Goal: Task Accomplishment & Management: Manage account settings

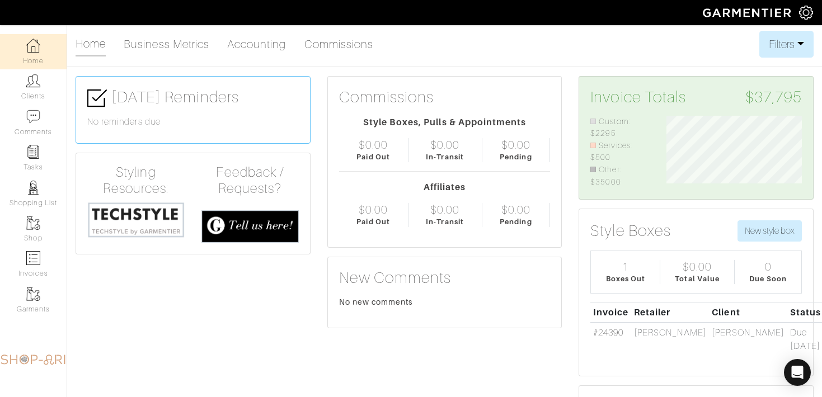
scroll to position [72, 152]
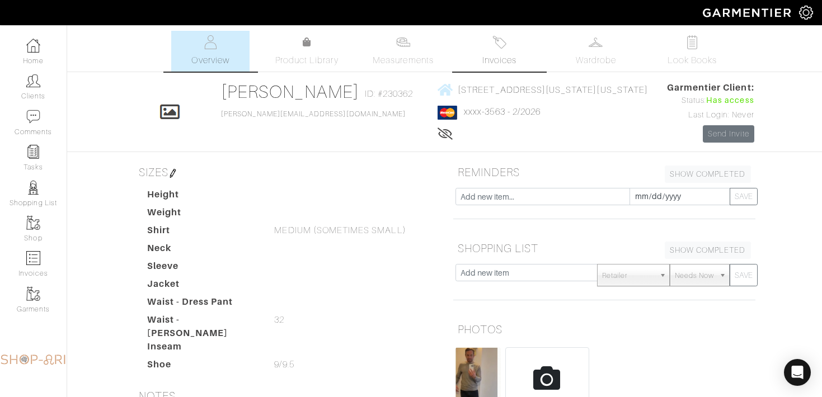
click at [516, 48] on link "Invoices" at bounding box center [500, 51] width 78 height 41
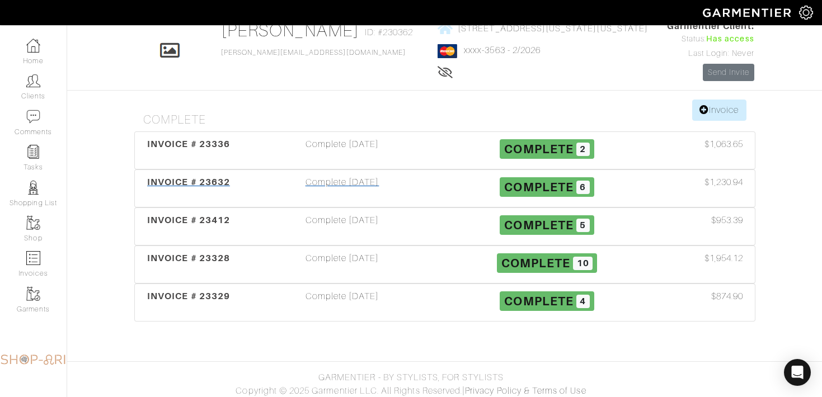
scroll to position [67, 0]
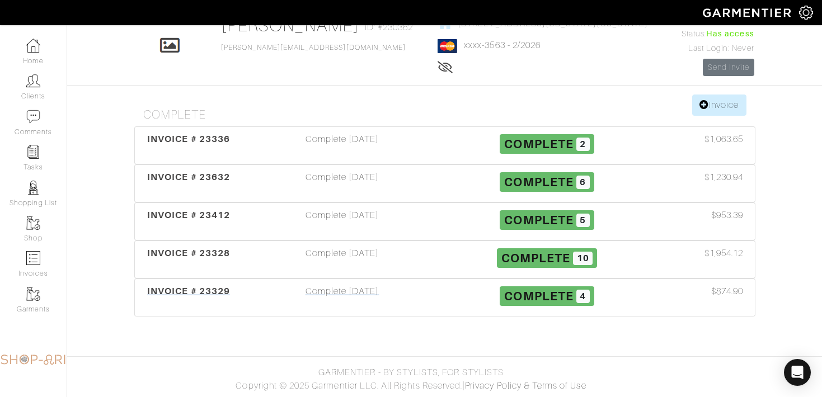
click at [280, 283] on div "INVOICE # 23329 Complete 05/01/25 Complete 4 $874.90" at bounding box center [445, 297] width 620 height 37
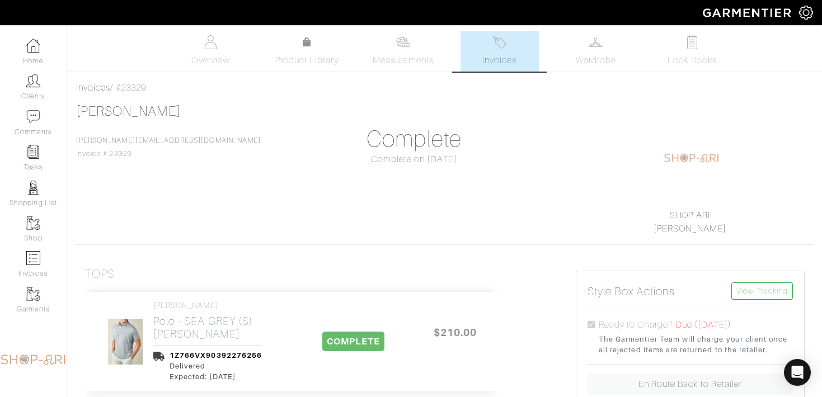
click at [496, 53] on link "Invoices" at bounding box center [500, 51] width 78 height 41
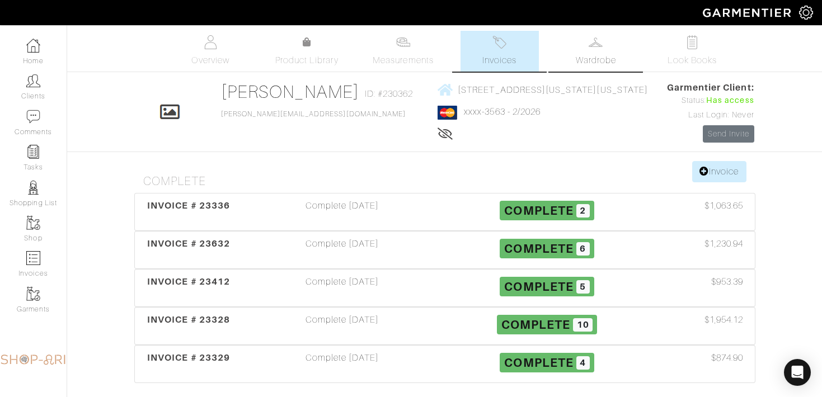
click at [586, 45] on link "Wardrobe" at bounding box center [596, 51] width 78 height 41
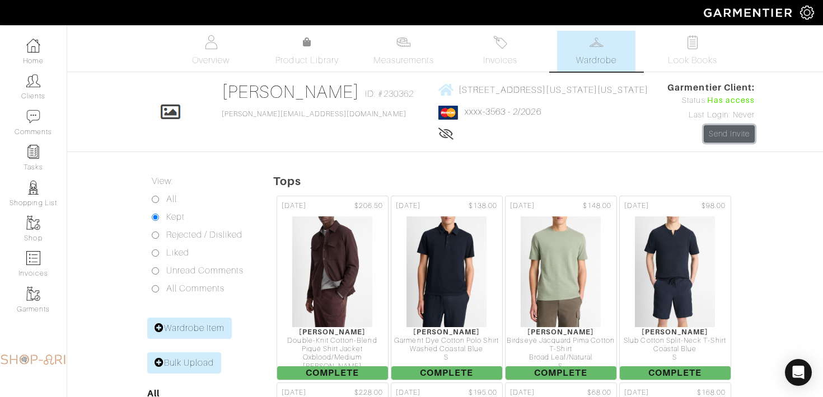
click at [730, 137] on link "Send Invite" at bounding box center [729, 133] width 51 height 17
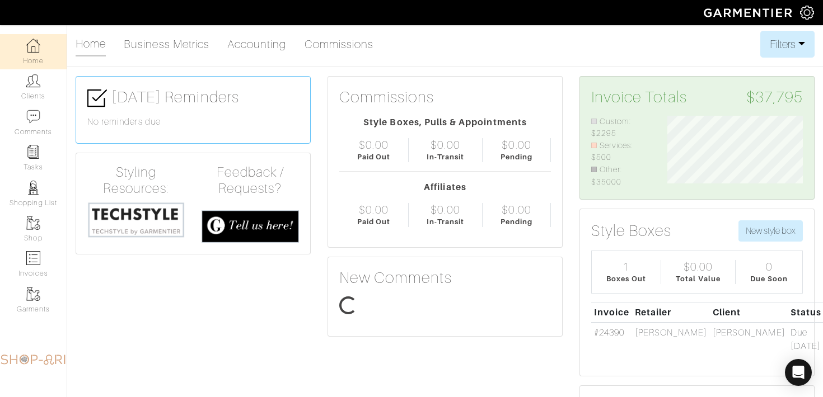
scroll to position [72, 152]
click at [45, 152] on link "Tasks" at bounding box center [33, 157] width 67 height 35
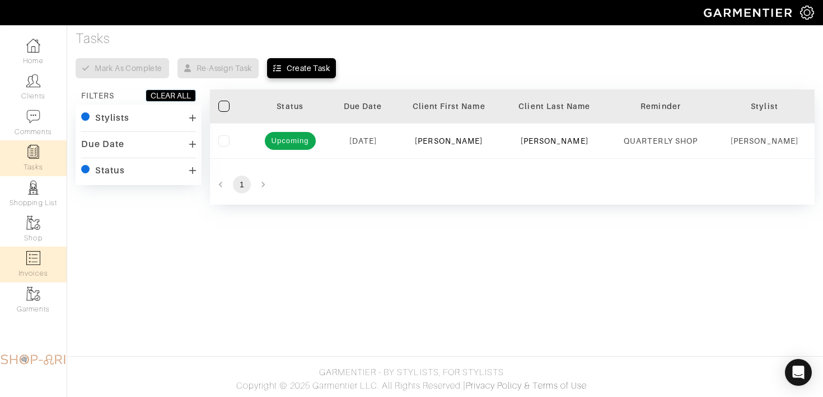
click at [46, 255] on link "Invoices" at bounding box center [33, 264] width 67 height 35
select select
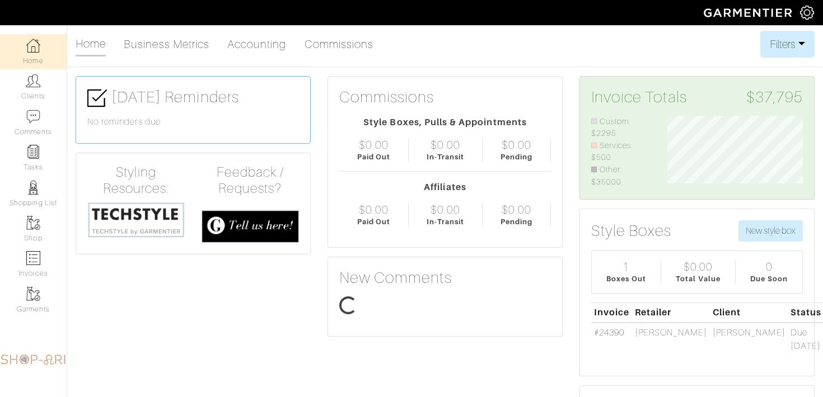
scroll to position [72, 152]
click at [617, 334] on link "#24390" at bounding box center [609, 333] width 30 height 10
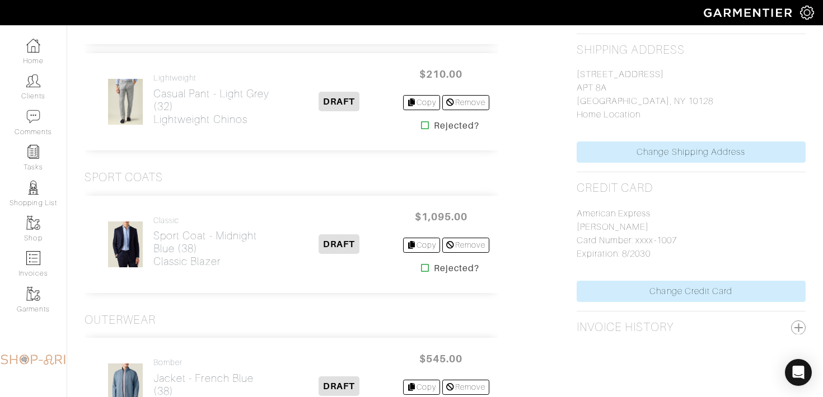
scroll to position [723, 0]
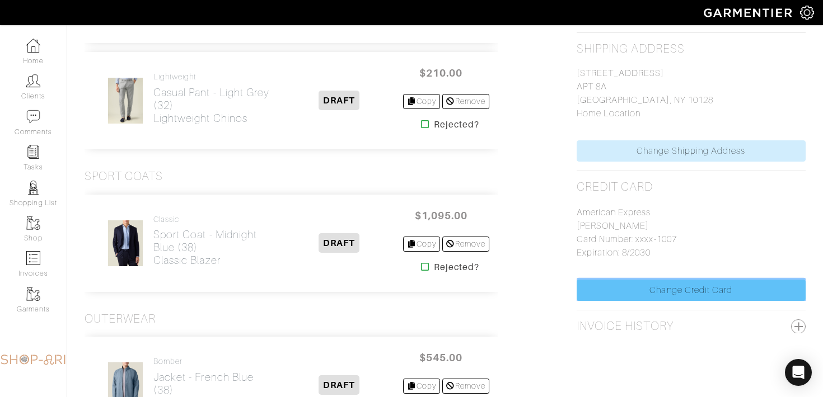
click at [692, 297] on link "Change Credit Card" at bounding box center [691, 290] width 229 height 21
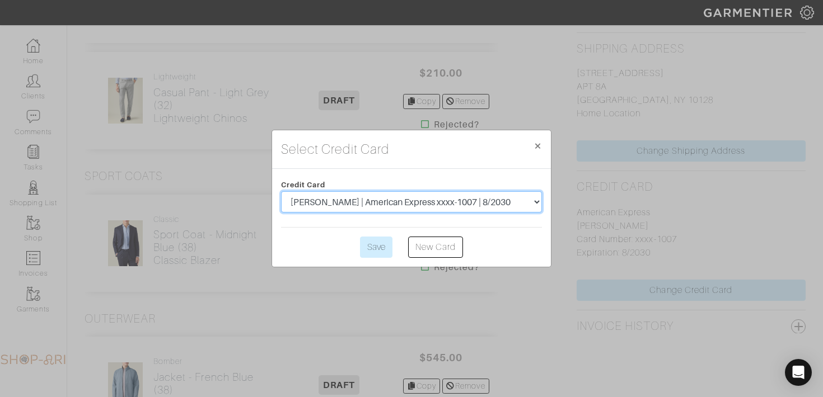
click at [480, 198] on select "arielle rosmarin | American Express xxxx-1007 | 8/2030" at bounding box center [411, 201] width 261 height 21
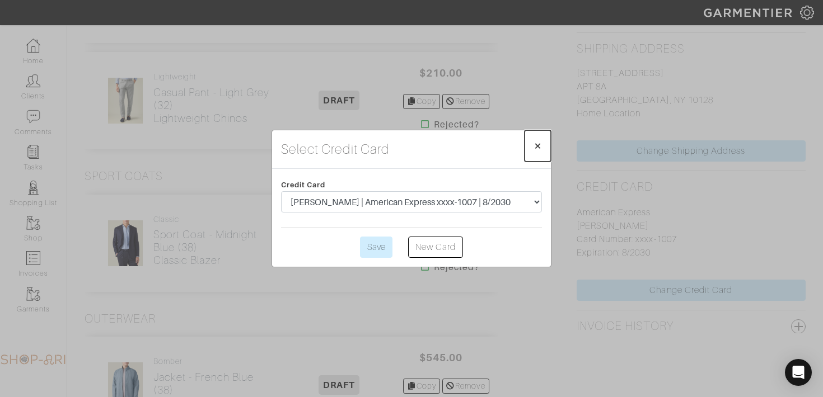
click at [536, 147] on span "×" at bounding box center [537, 145] width 8 height 15
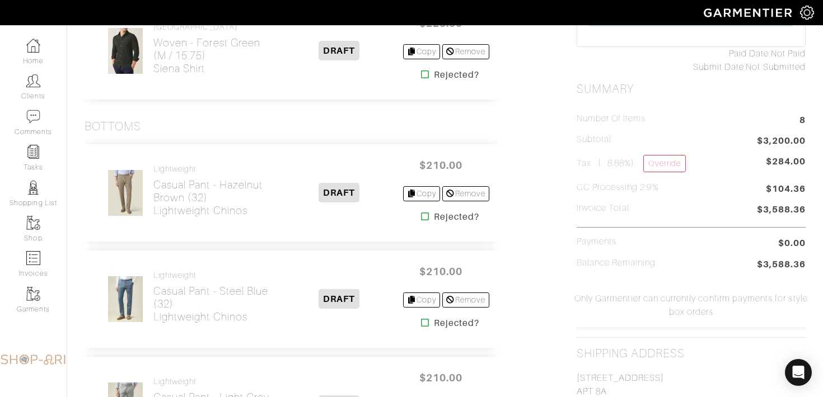
scroll to position [0, 0]
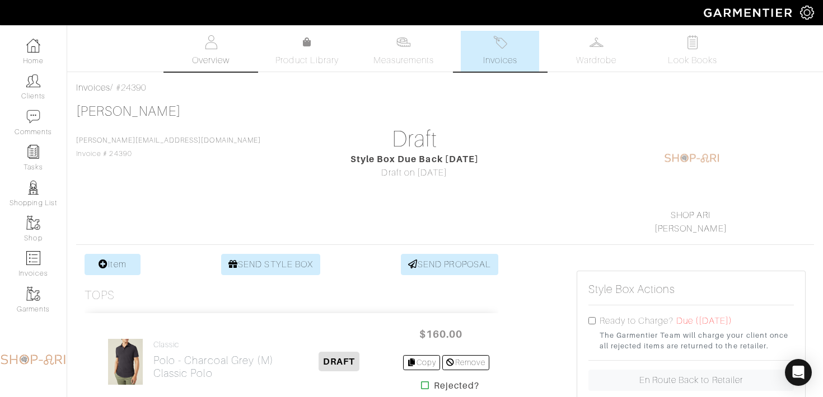
click at [209, 36] on img at bounding box center [211, 42] width 14 height 14
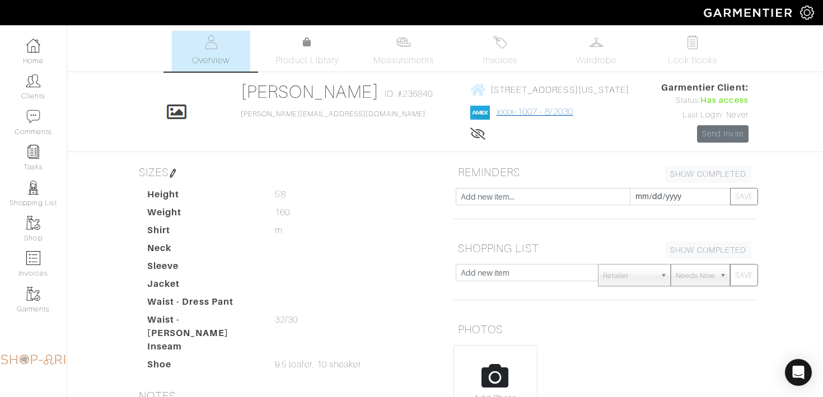
click at [497, 113] on link "xxxx-1007 - 8/2030" at bounding box center [535, 112] width 77 height 10
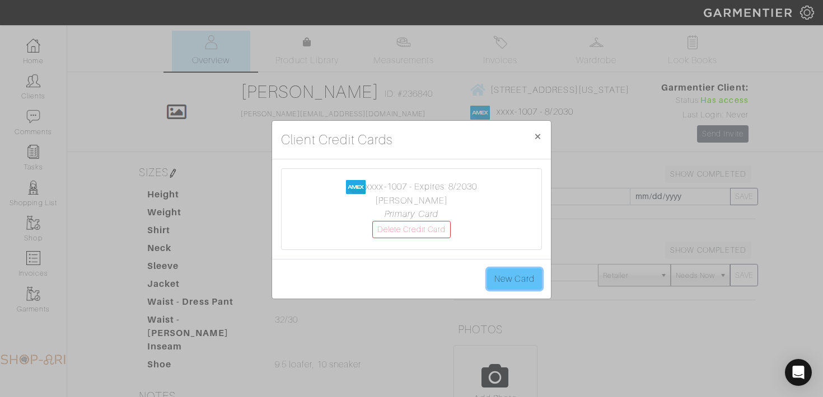
click at [520, 282] on link "New Card" at bounding box center [514, 279] width 55 height 21
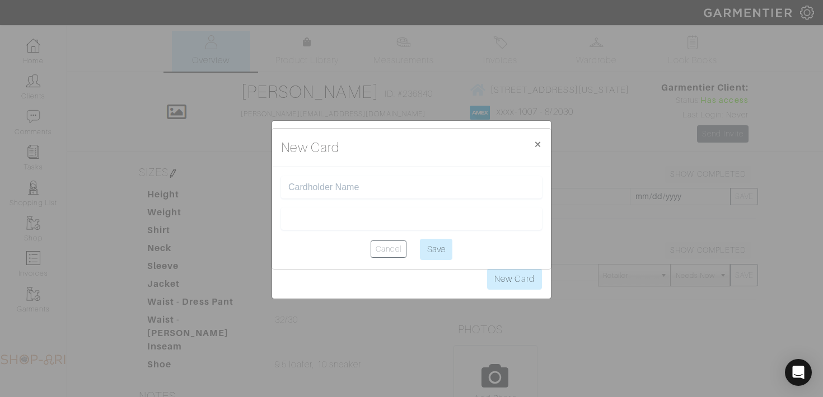
click at [339, 184] on input "text" at bounding box center [411, 187] width 246 height 11
type input "[PERSON_NAME]"
click at [438, 246] on input "Save" at bounding box center [436, 249] width 32 height 21
type input "Saving..."
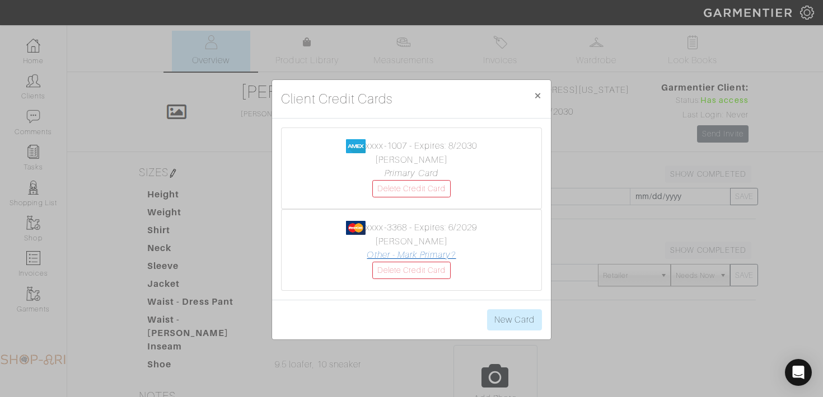
click at [441, 257] on link "Other - Mark Primary?" at bounding box center [411, 255] width 89 height 10
click at [435, 191] on link "Delete Credit Card" at bounding box center [411, 188] width 78 height 17
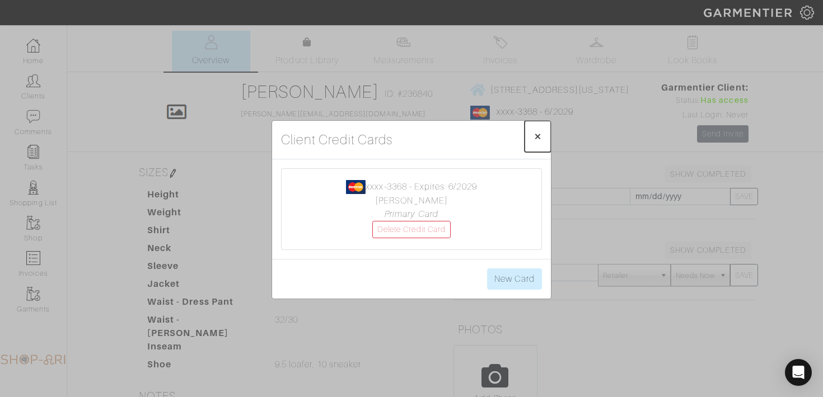
click at [540, 128] on button "× Close" at bounding box center [537, 136] width 26 height 31
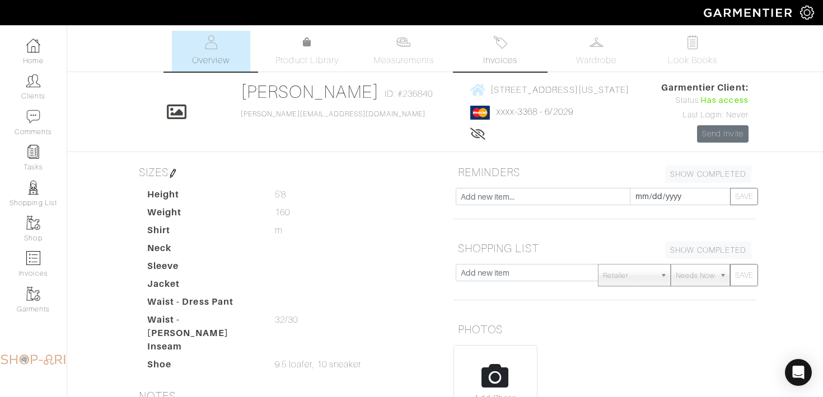
click at [516, 57] on span "Invoices" at bounding box center [500, 60] width 34 height 13
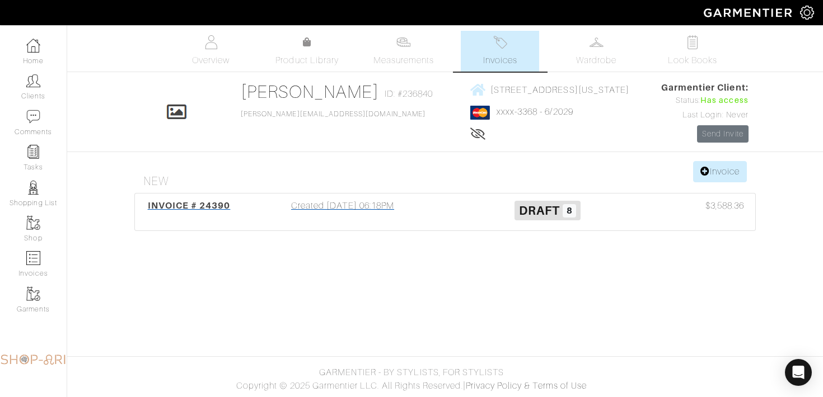
click at [488, 219] on h3 "Draft 8" at bounding box center [547, 209] width 188 height 21
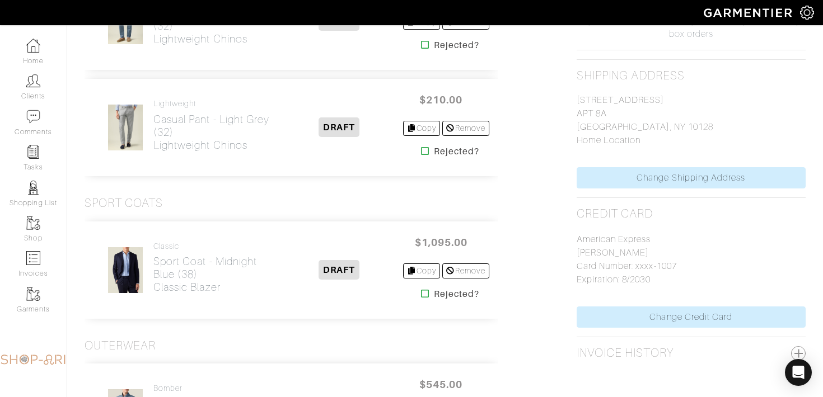
scroll to position [699, 0]
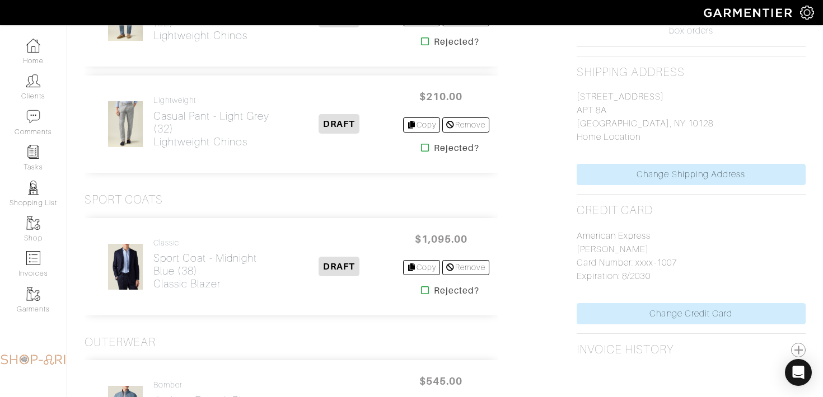
click at [597, 303] on div "American Express arielle rosmarin Card Number: xxxx-1007 Expiration: 8/2030" at bounding box center [691, 260] width 229 height 86
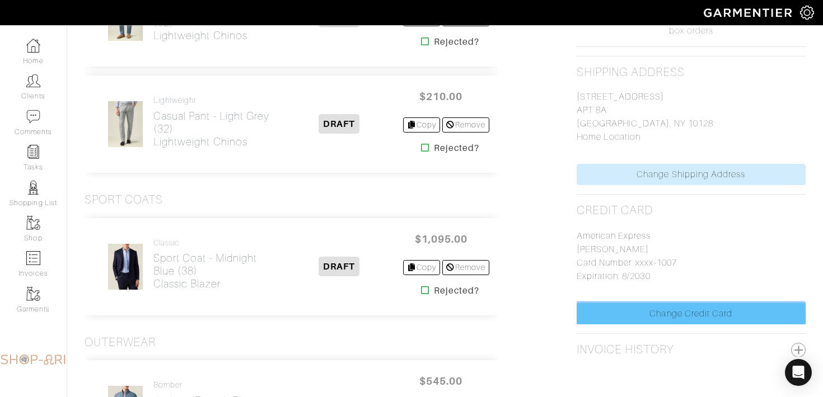
click at [597, 315] on link "Change Credit Card" at bounding box center [691, 313] width 229 height 21
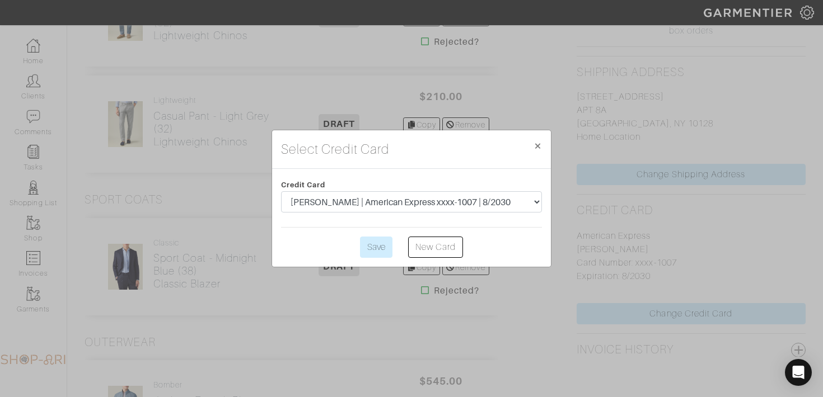
click at [438, 218] on form "Credit Card mikhail yakhnis | MasterCard xxxx-3368 | 6/2029 arielle rosmarin | …" at bounding box center [411, 218] width 261 height 80
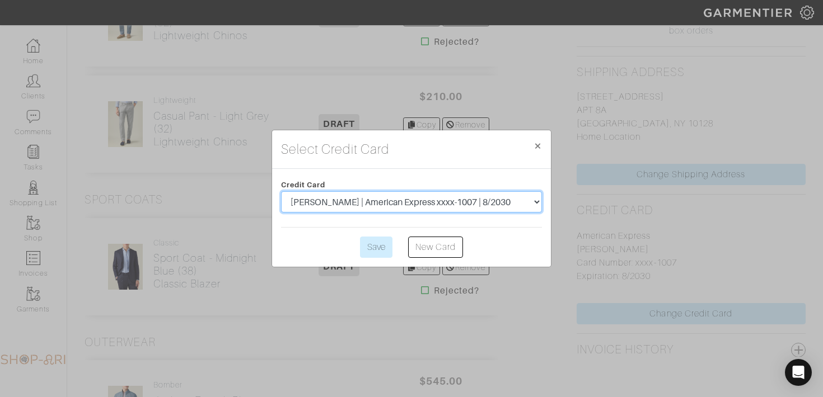
click at [431, 200] on select "mikhail yakhnis | MasterCard xxxx-3368 | 6/2029 arielle rosmarin | American Exp…" at bounding box center [411, 201] width 261 height 21
select select "5492"
click at [281, 191] on select "mikhail yakhnis | MasterCard xxxx-3368 | 6/2029 arielle rosmarin | American Exp…" at bounding box center [411, 201] width 261 height 21
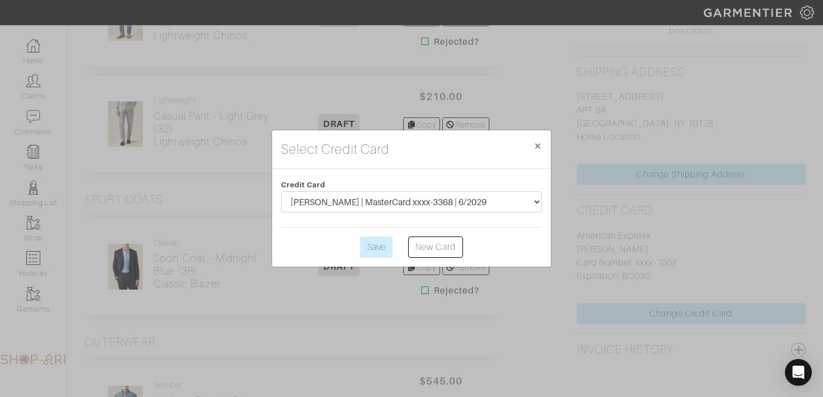
click at [367, 260] on div "Credit Card mikhail yakhnis | MasterCard xxxx-3368 | 6/2029 arielle rosmarin | …" at bounding box center [411, 218] width 279 height 98
click at [372, 248] on input "Save" at bounding box center [376, 247] width 32 height 21
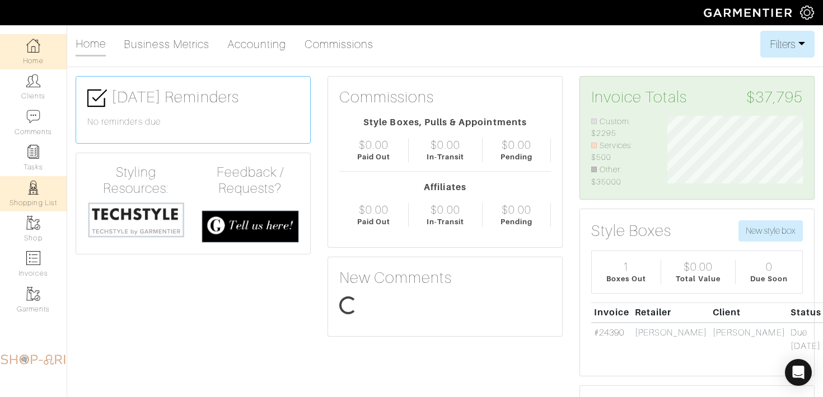
scroll to position [72, 152]
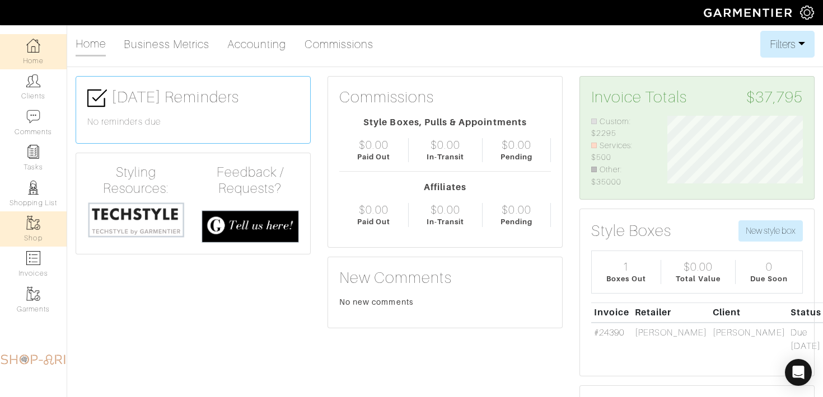
click at [40, 236] on link "Shop" at bounding box center [33, 229] width 67 height 35
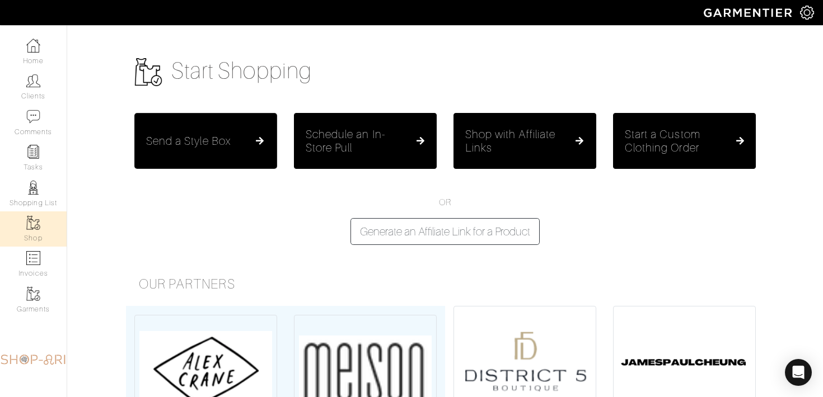
click at [241, 142] on div "Send a Style Box" at bounding box center [205, 140] width 119 height 13
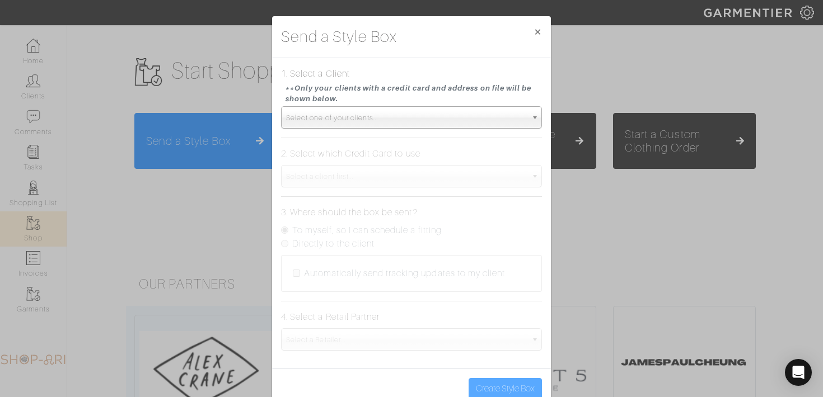
click at [319, 118] on span "Select one of your clients..." at bounding box center [406, 118] width 241 height 22
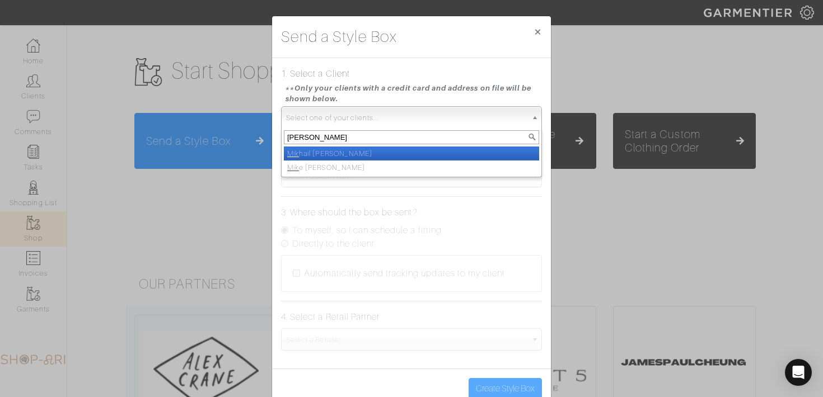
type input "mikhai"
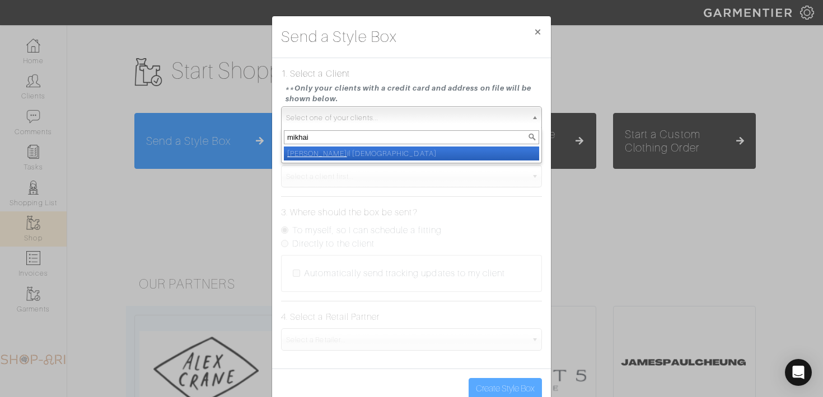
select select "[PERSON_NAME]"
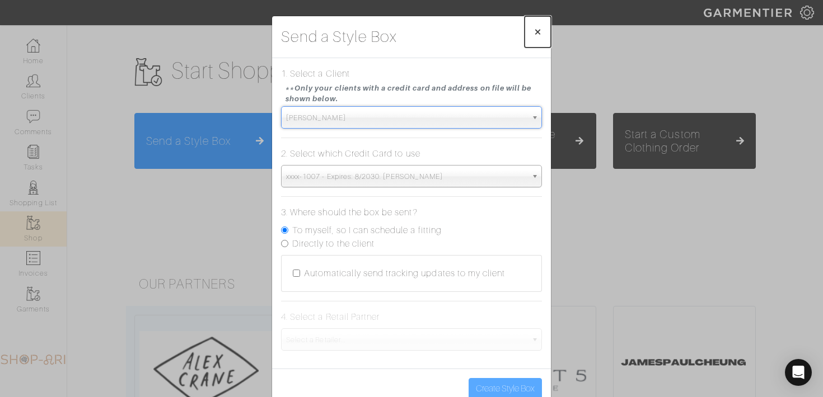
click at [535, 32] on span "×" at bounding box center [537, 31] width 8 height 15
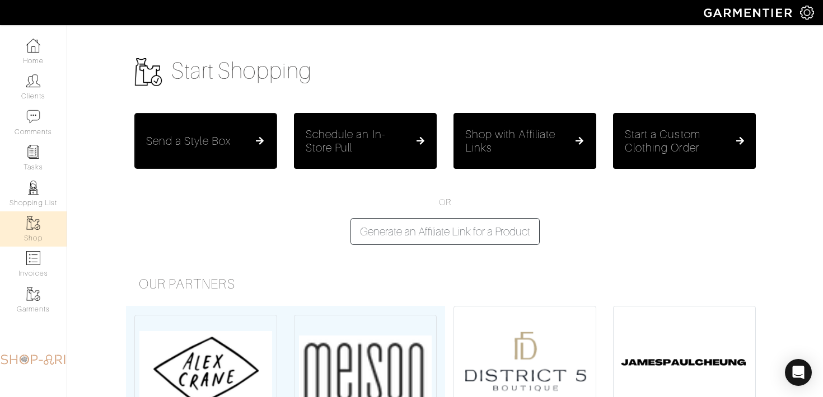
click at [246, 138] on div "Send a Style Box" at bounding box center [205, 140] width 119 height 13
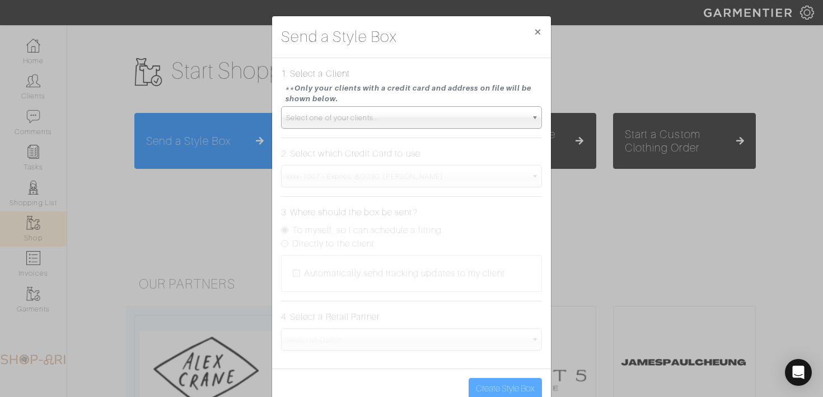
click at [321, 119] on span "Select one of your clients..." at bounding box center [406, 118] width 241 height 22
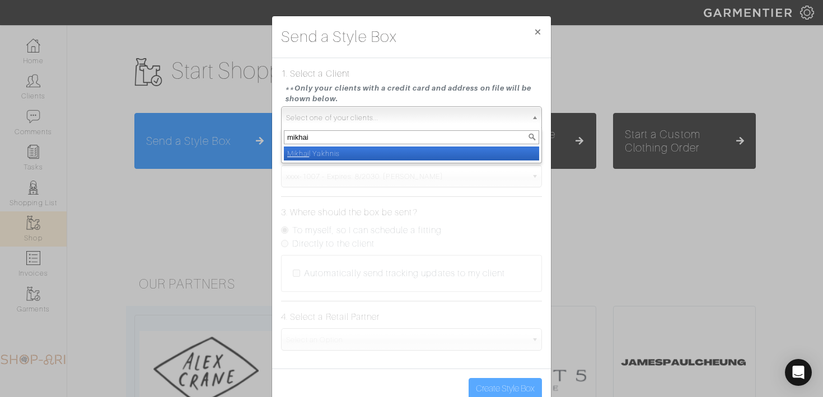
type input "mikhai"
click at [345, 156] on li "Mikhai l Yakhnis" at bounding box center [411, 154] width 255 height 14
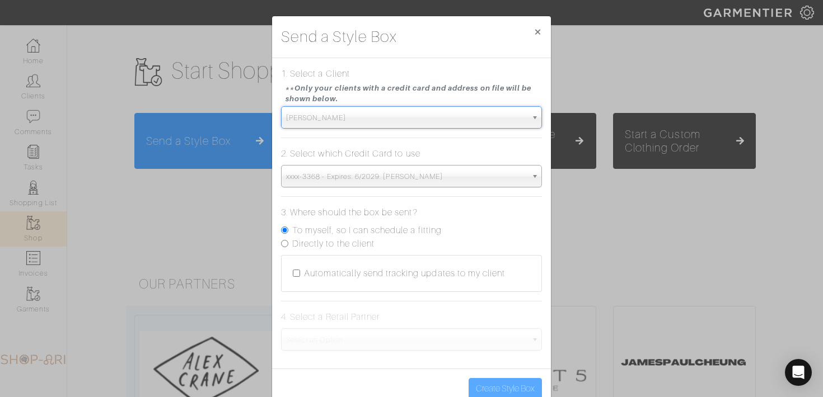
click at [334, 242] on label "Directly to the client" at bounding box center [333, 243] width 82 height 13
click at [288, 242] on input "Directly to the client" at bounding box center [284, 243] width 7 height 7
radio input "true"
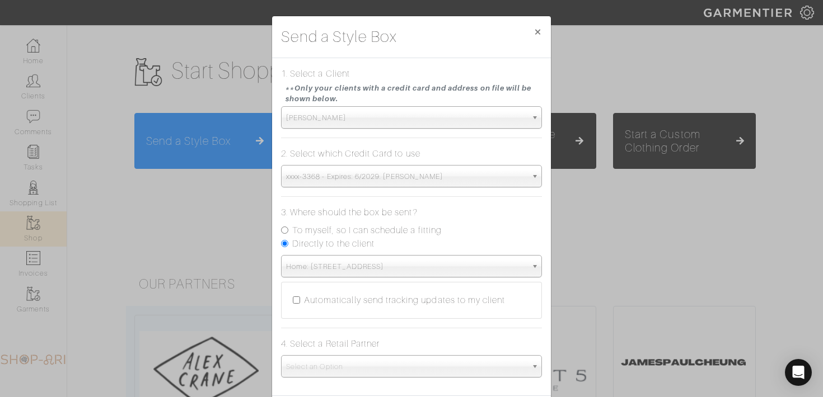
scroll to position [54, 0]
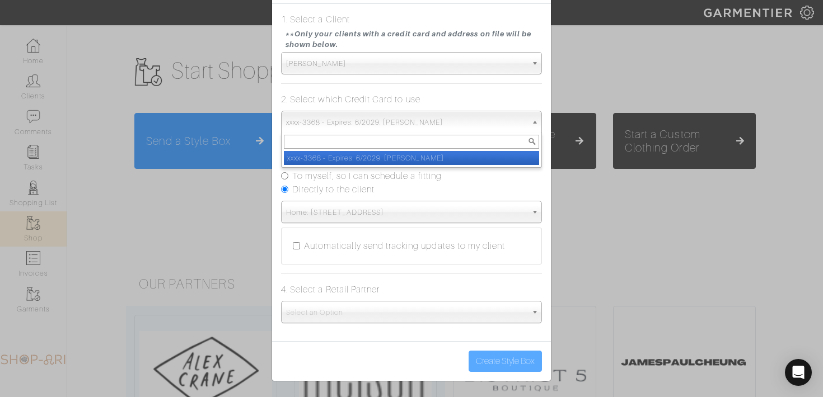
click at [340, 125] on span "xxxx-3368 - Expires: 6/2029. mikhail yakhnis" at bounding box center [406, 122] width 241 height 22
click at [349, 158] on li "xxxx-3368 - Expires: 6/2029. mikhail yakhnis" at bounding box center [411, 158] width 255 height 14
select select "5492"
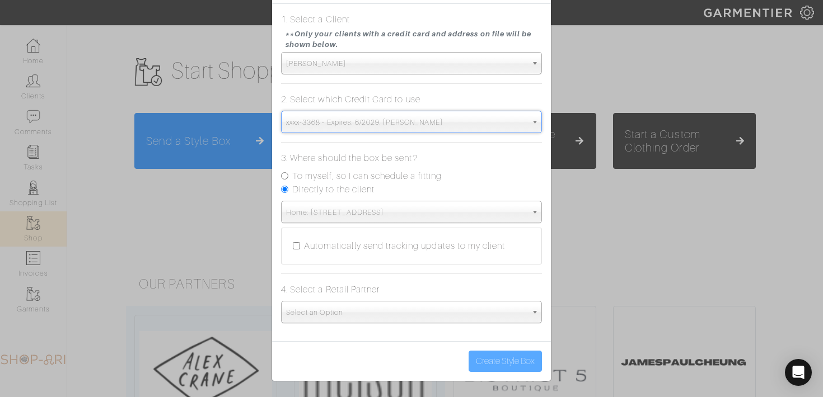
click at [345, 310] on span "Select an Option" at bounding box center [406, 313] width 241 height 22
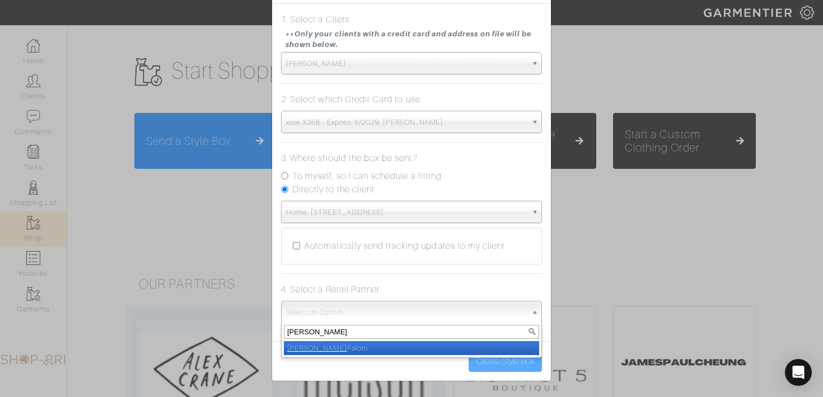
type input "luca"
click at [366, 352] on li "Luca Faloni" at bounding box center [411, 348] width 255 height 14
select select "6402"
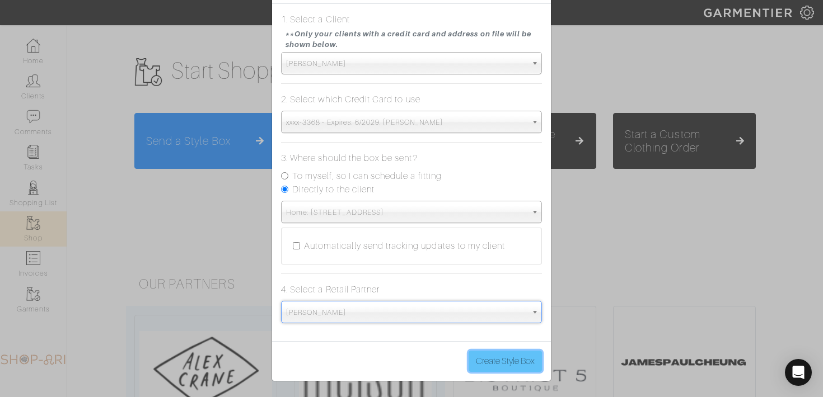
click at [497, 366] on button "Create Style Box" at bounding box center [505, 361] width 73 height 21
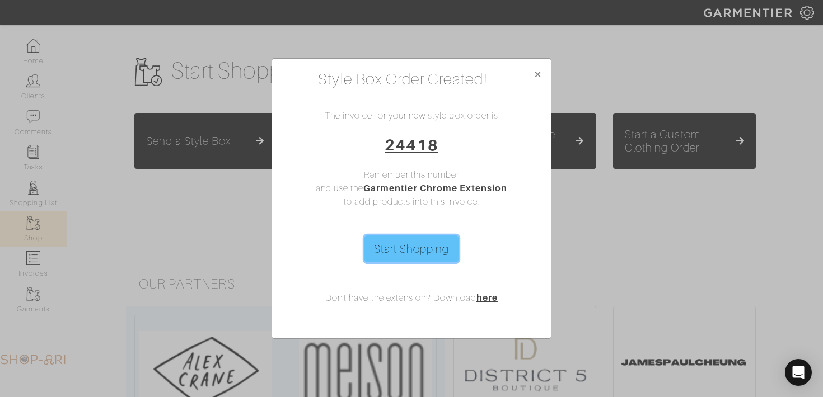
click at [424, 256] on link "Start Shopping" at bounding box center [411, 249] width 95 height 27
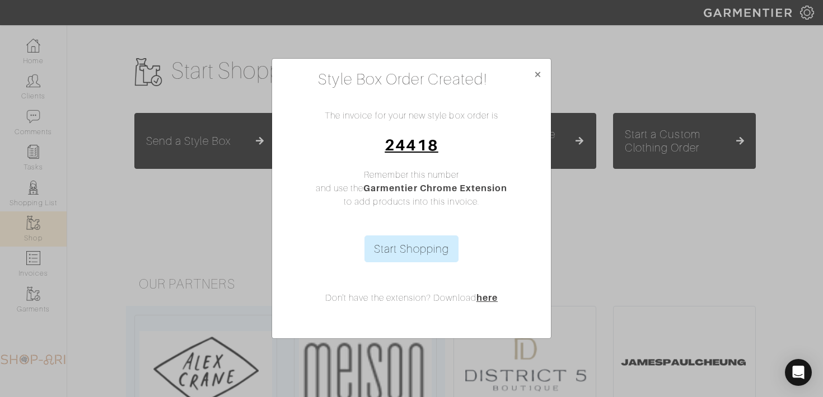
click at [421, 141] on link "24418" at bounding box center [411, 145] width 53 height 18
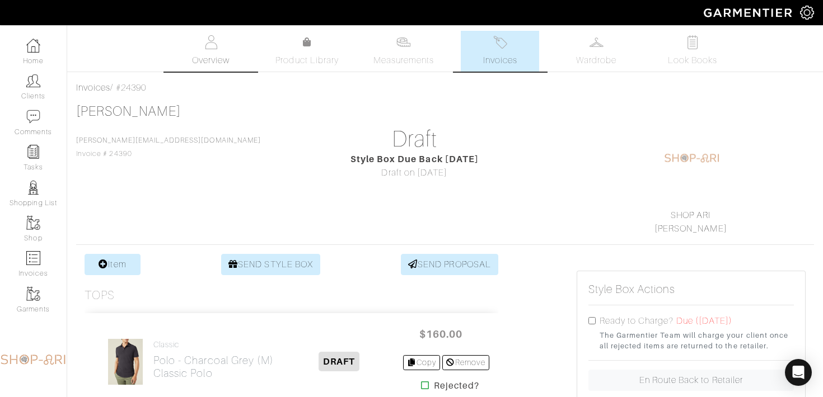
click at [193, 34] on link "Overview" at bounding box center [211, 51] width 78 height 41
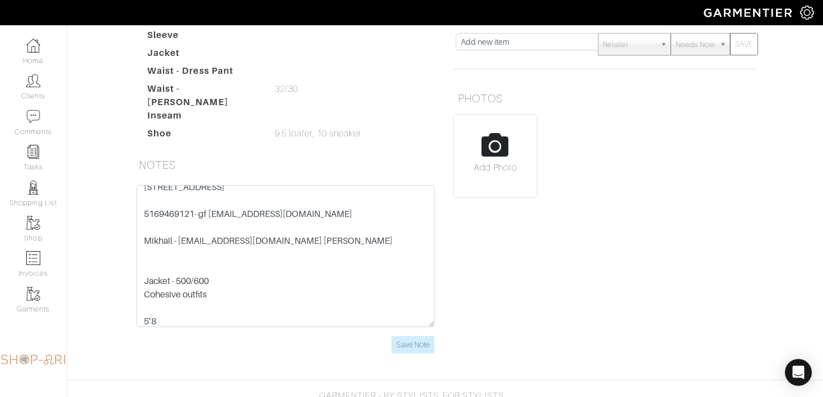
scroll to position [10, 0]
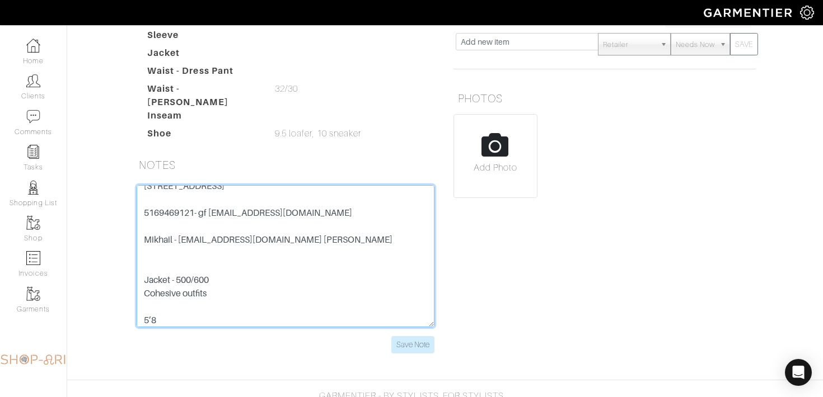
click at [222, 211] on textarea "[STREET_ADDRESS] 5169469121- gf [EMAIL_ADDRESS][DOMAIN_NAME] Mikhail - [EMAIL_A…" at bounding box center [286, 256] width 298 height 142
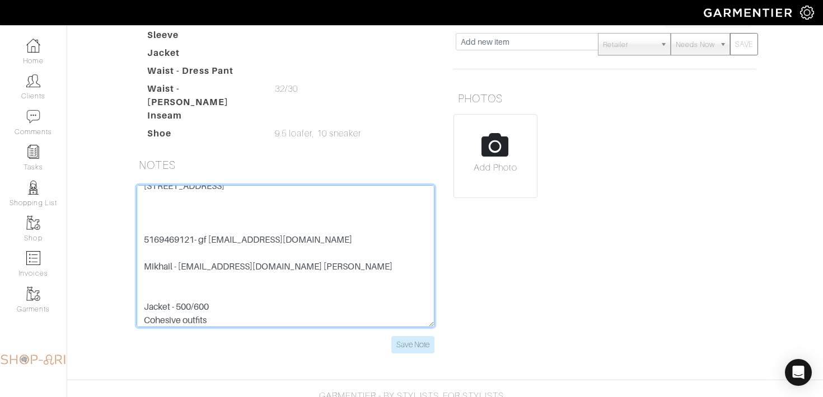
click at [155, 228] on textarea "[STREET_ADDRESS] 5169469121- gf [EMAIL_ADDRESS][DOMAIN_NAME] Mikhail - [EMAIL_A…" at bounding box center [286, 256] width 298 height 142
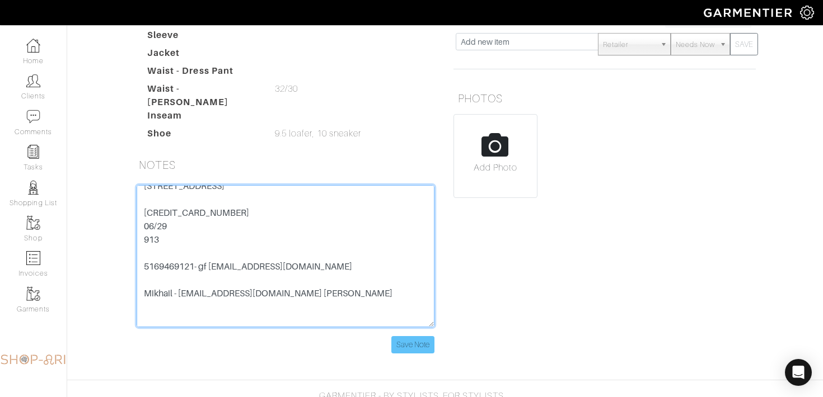
type textarea "[STREET_ADDRESS] [CREDIT_CARD_NUMBER] 06/29 913 5169469121- gf [EMAIL_ADDRESS][…"
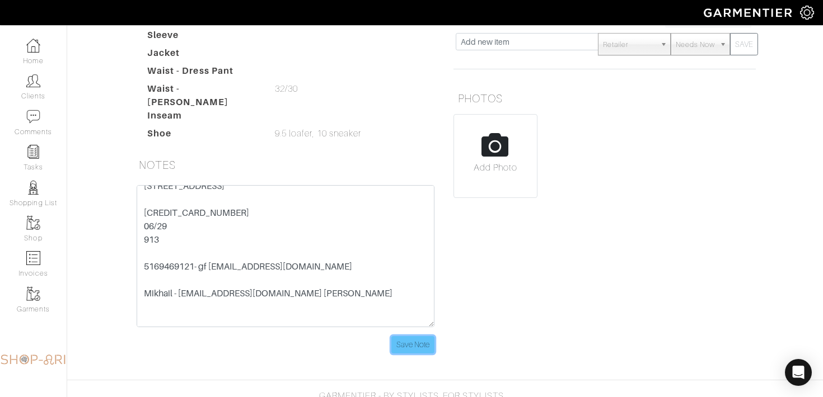
click at [408, 337] on input "Save Note" at bounding box center [412, 344] width 43 height 17
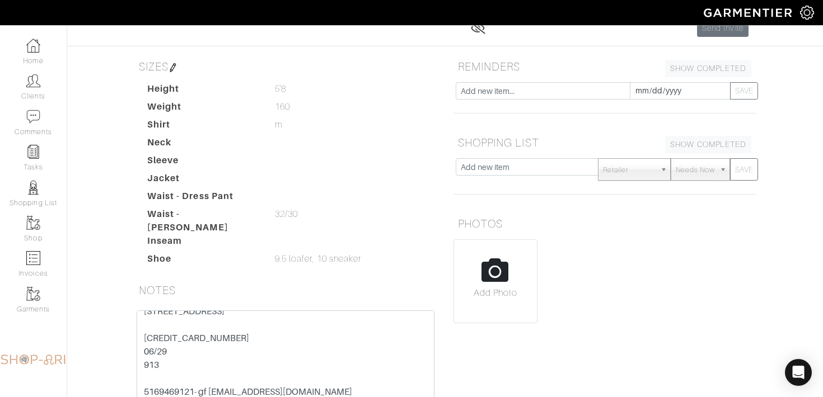
scroll to position [0, 0]
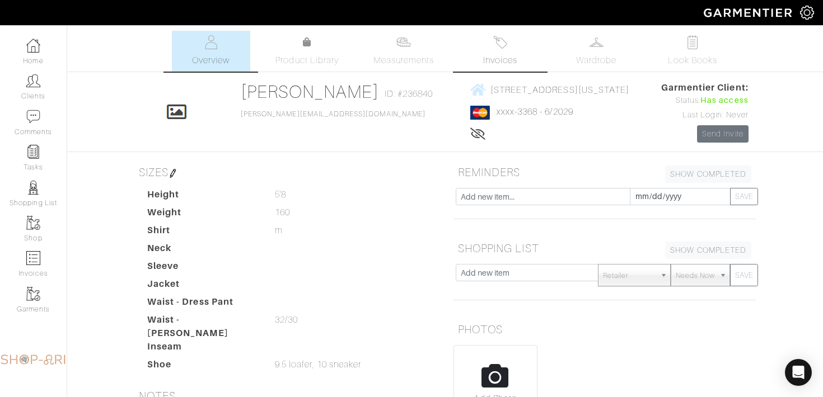
click at [502, 40] on img at bounding box center [500, 42] width 14 height 14
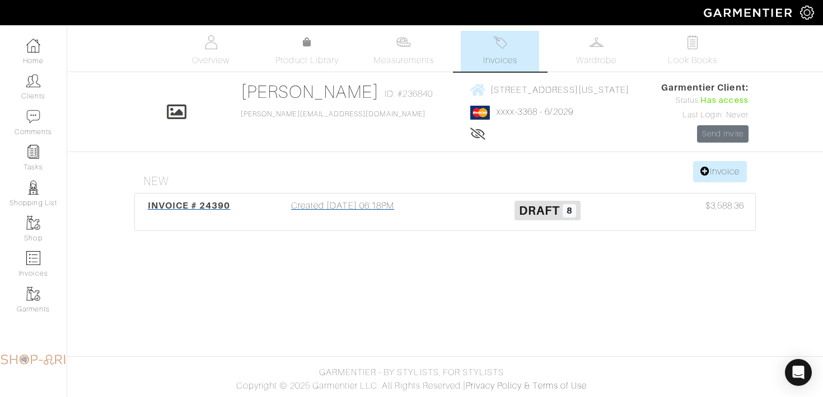
click at [457, 218] on h3 "Draft 8" at bounding box center [547, 209] width 188 height 21
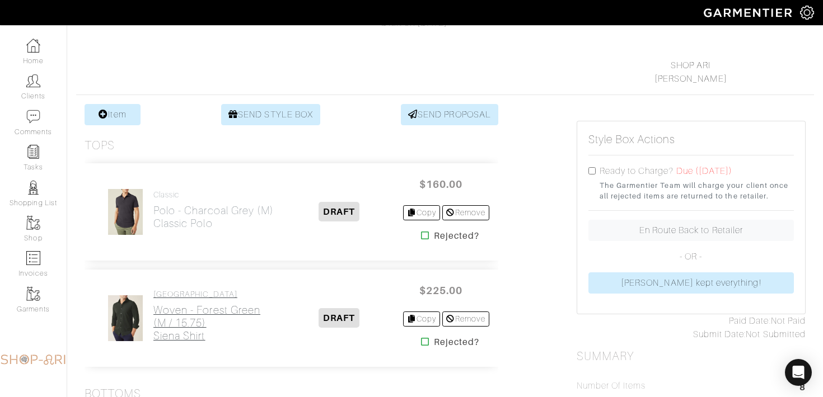
scroll to position [160, 0]
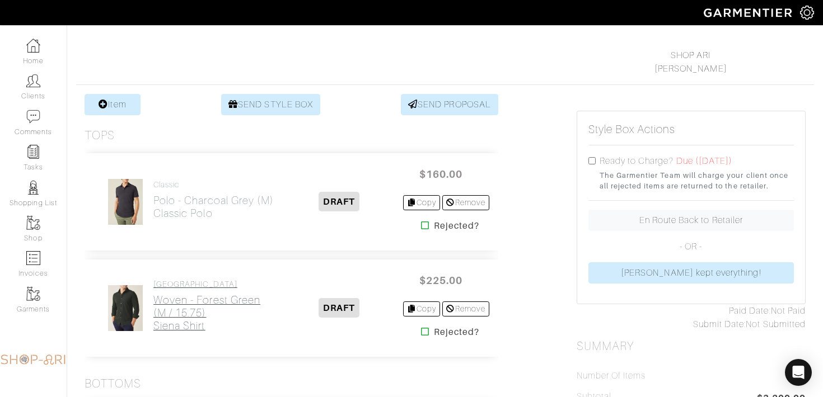
click at [214, 298] on h2 "Woven - Forest Green (M / 15.75) Siena Shirt" at bounding box center [214, 313] width 123 height 39
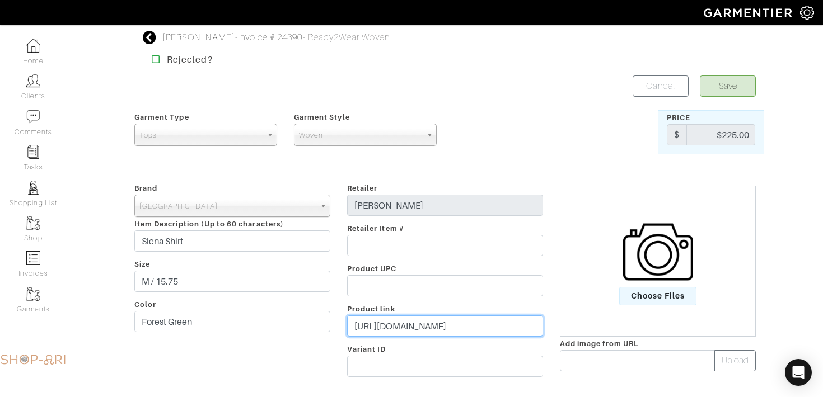
click at [367, 326] on input "https://lucafaloni.com/en/us/shop/forest-green-siena-pique-shirt" at bounding box center [445, 326] width 196 height 21
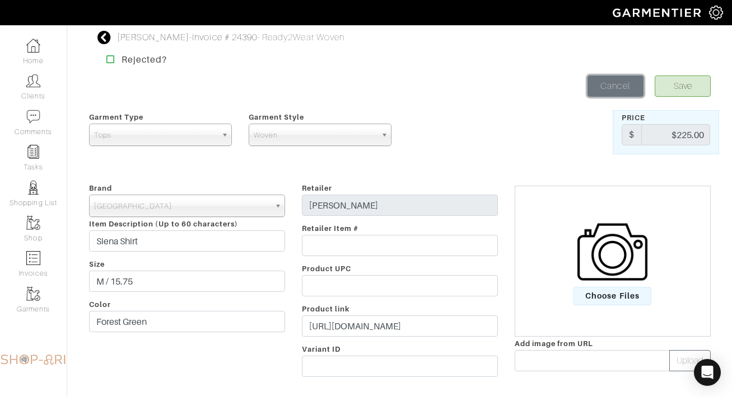
click at [622, 85] on link "Cancel" at bounding box center [615, 86] width 56 height 21
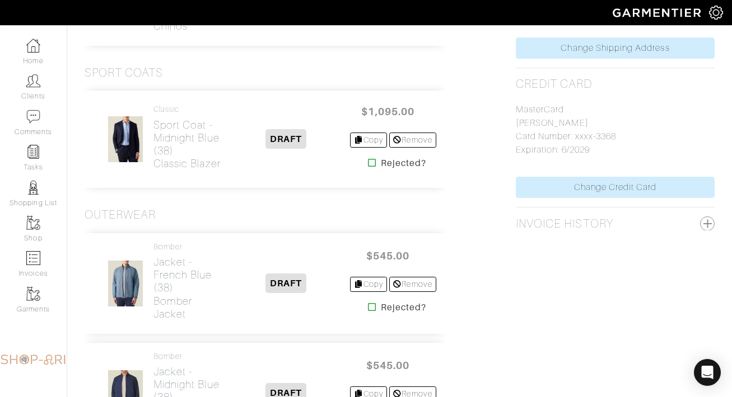
scroll to position [866, 0]
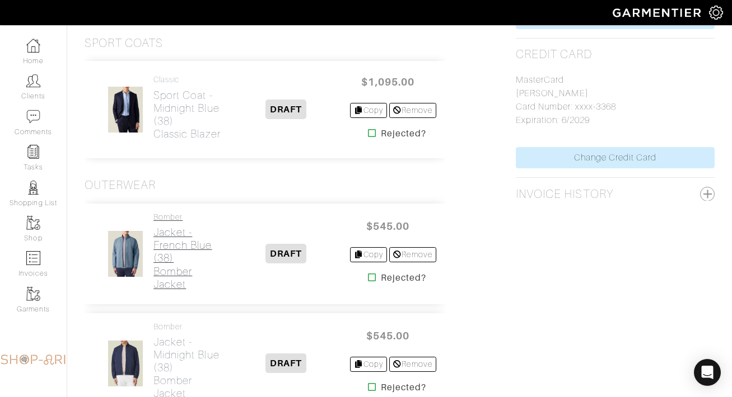
click at [196, 237] on h2 "Jacket - French Blue (38) Bomber Jacket" at bounding box center [187, 258] width 69 height 64
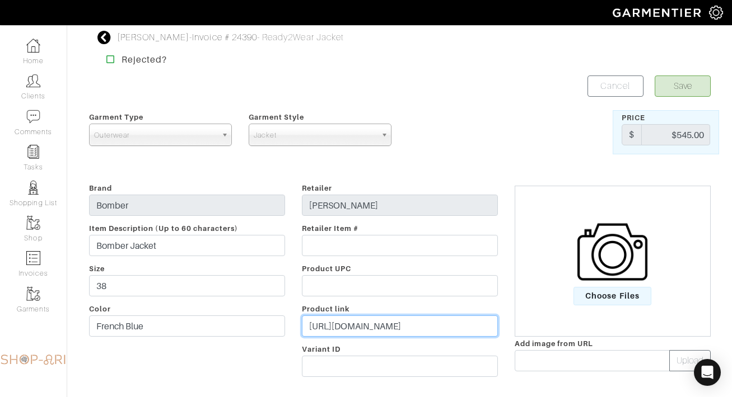
click at [356, 324] on input "https://lucafaloni.com/en/us/shop/french-blue-linen-cotton-bomber-jacket" at bounding box center [400, 326] width 196 height 21
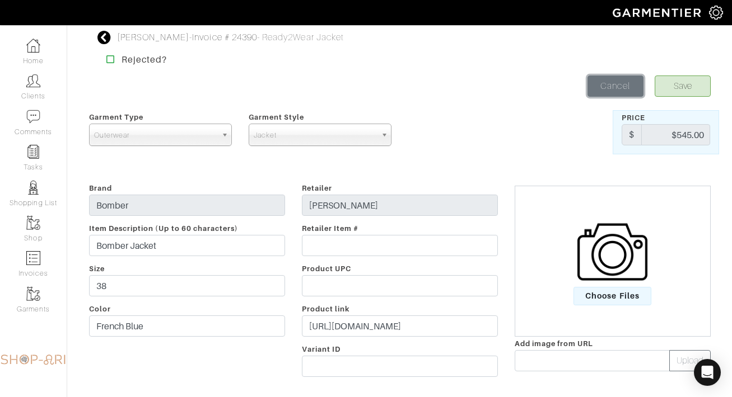
click at [624, 88] on link "Cancel" at bounding box center [615, 86] width 56 height 21
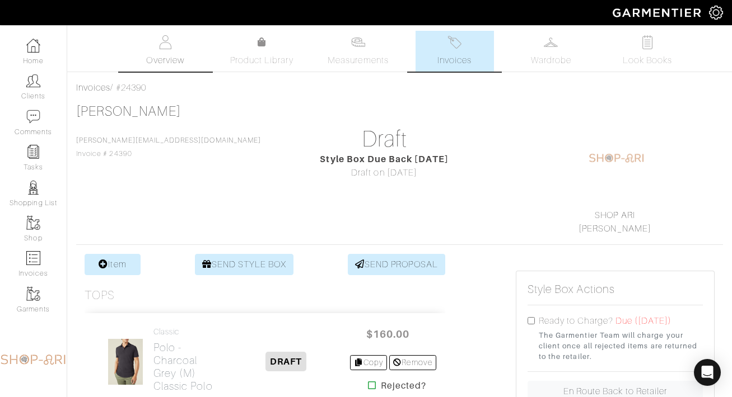
click at [145, 41] on link "Overview" at bounding box center [165, 51] width 78 height 41
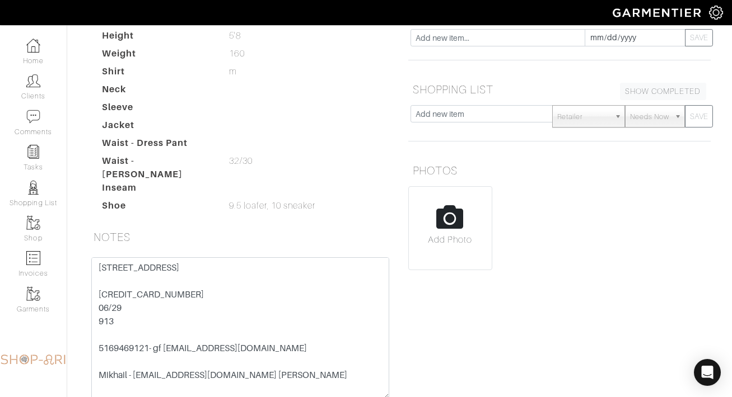
scroll to position [160, 0]
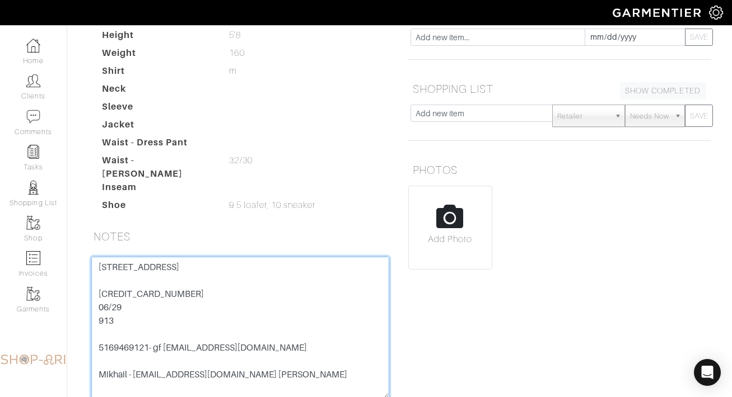
drag, startPoint x: 135, startPoint y: 341, endPoint x: 96, endPoint y: 261, distance: 89.4
click at [96, 261] on textarea "160 East 88th street APT 8A NY, NY 10128 5424 1811 9344 3368 06/29 913 51694691…" at bounding box center [240, 328] width 298 height 142
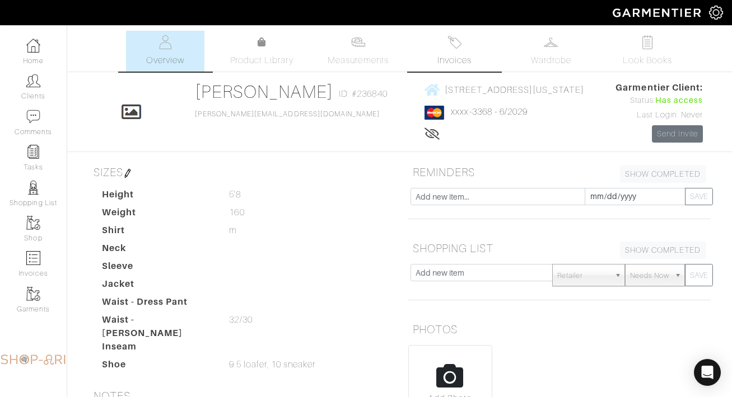
click at [467, 46] on link "Invoices" at bounding box center [454, 51] width 78 height 41
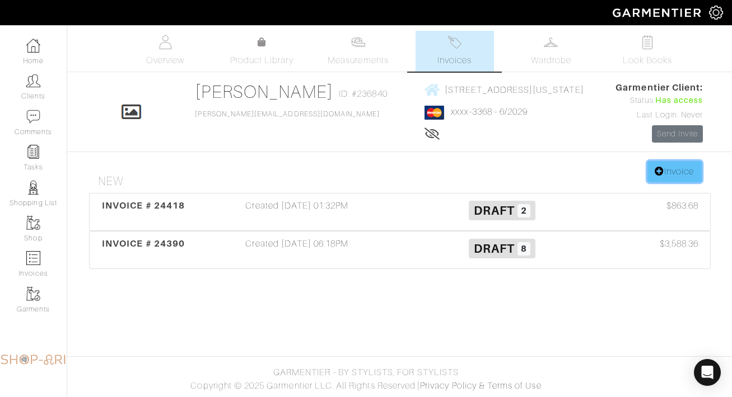
click at [676, 168] on link "Invoice" at bounding box center [674, 171] width 54 height 21
click at [671, 176] on link "Invoice" at bounding box center [674, 171] width 54 height 21
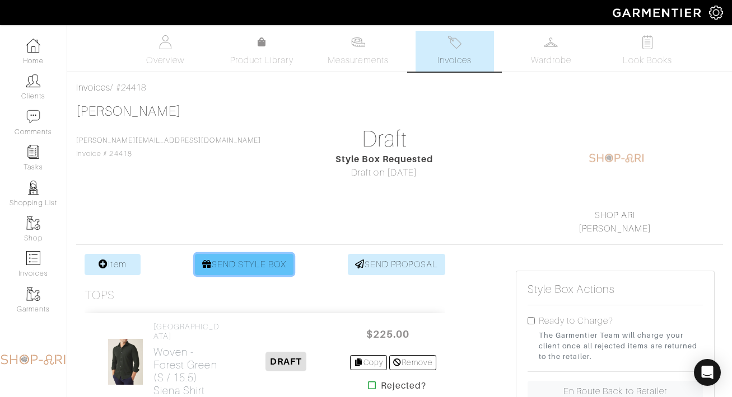
click at [217, 265] on link "SEND STYLE BOX" at bounding box center [244, 264] width 99 height 21
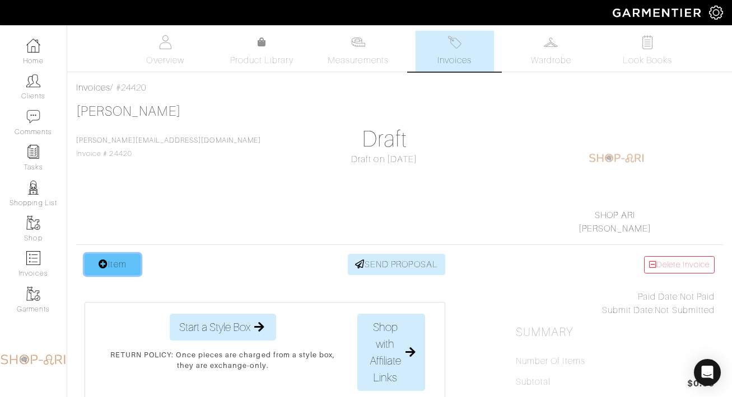
click at [131, 257] on link "Item" at bounding box center [113, 264] width 56 height 21
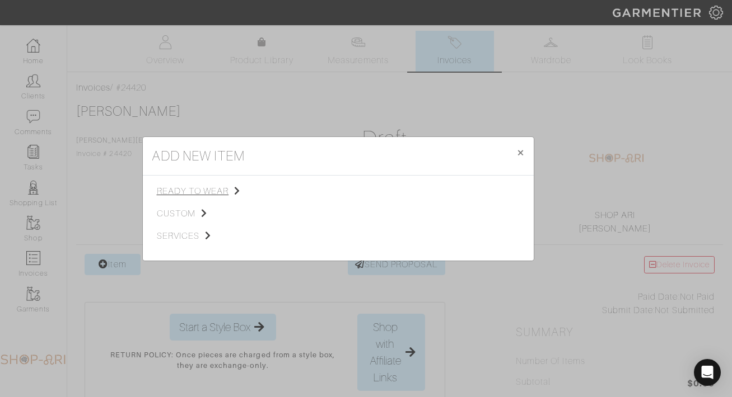
click at [203, 190] on span "ready to wear" at bounding box center [213, 191] width 113 height 13
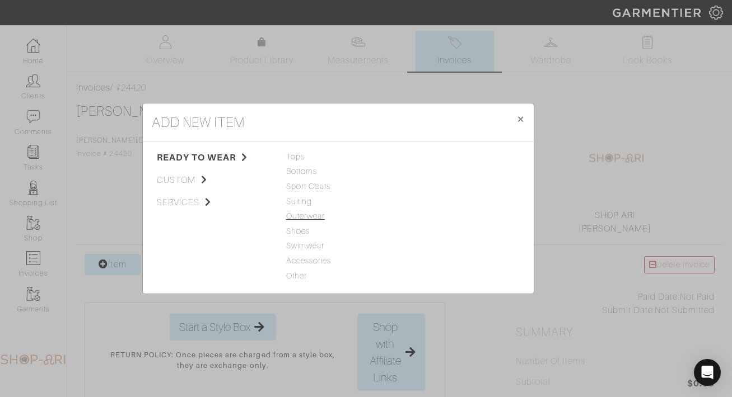
click at [312, 216] on span "Outerwear" at bounding box center [338, 216] width 104 height 12
click at [413, 157] on link "Jacket" at bounding box center [419, 156] width 25 height 9
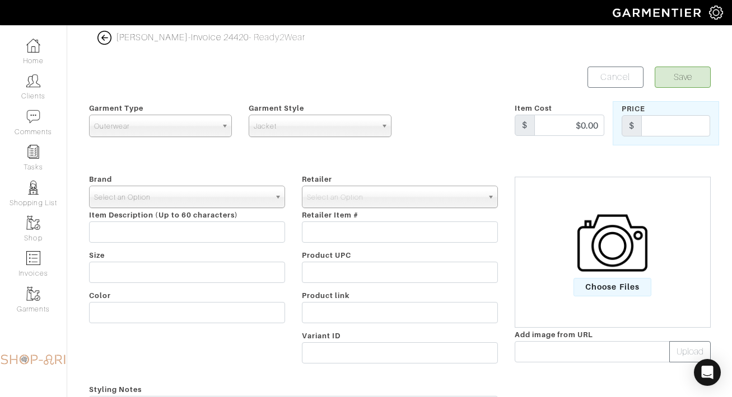
click at [169, 199] on span "Select an Option" at bounding box center [182, 197] width 176 height 22
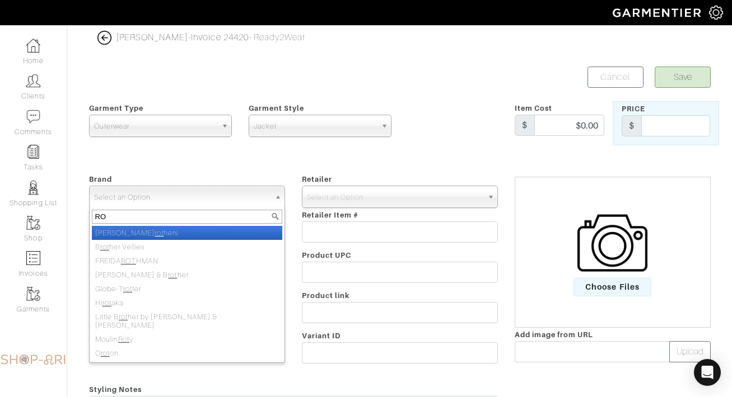
type input "R"
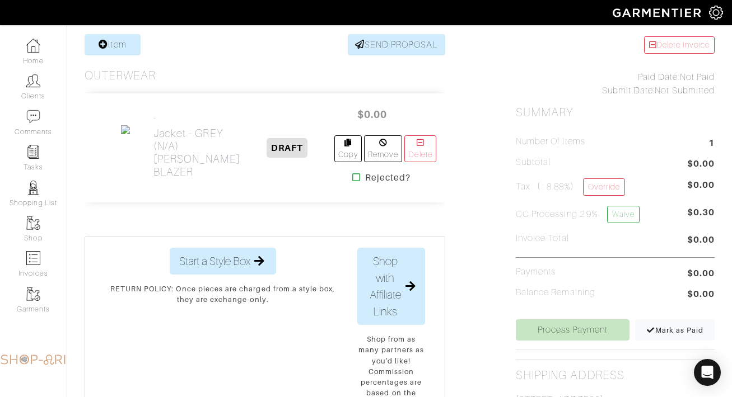
scroll to position [213, 0]
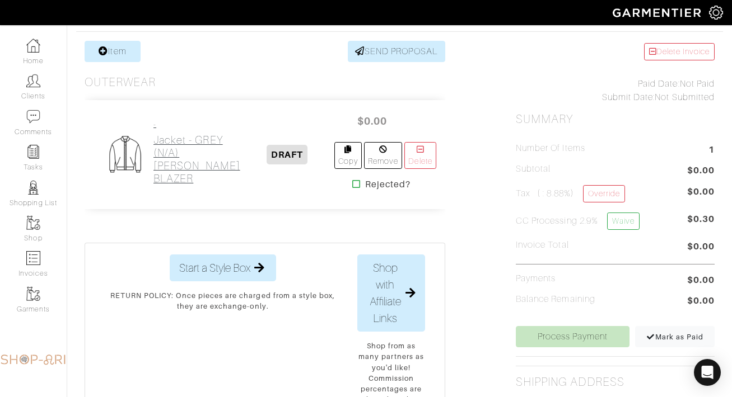
click at [166, 162] on h2 "Jacket - GREY (N/A) [PERSON_NAME] BLAZER" at bounding box center [196, 159] width 87 height 51
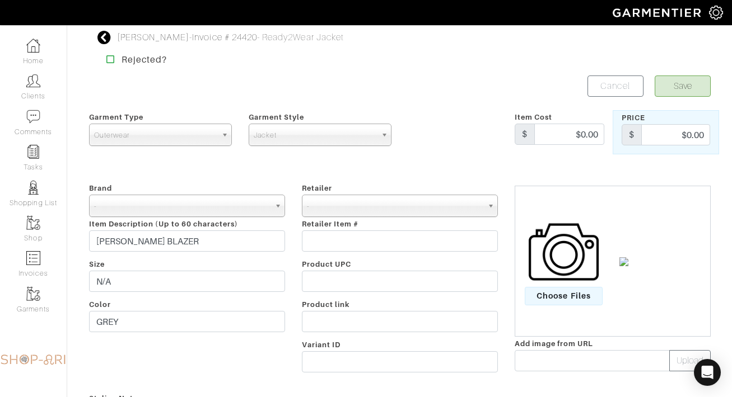
click at [573, 283] on img at bounding box center [563, 252] width 70 height 70
click at [0, 0] on input "Choose Files" at bounding box center [0, 0] width 0 height 0
click at [685, 87] on button "Save" at bounding box center [682, 86] width 56 height 21
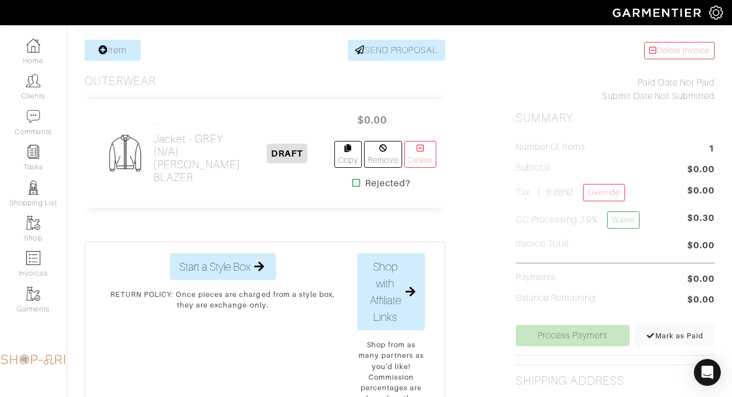
scroll to position [234, 0]
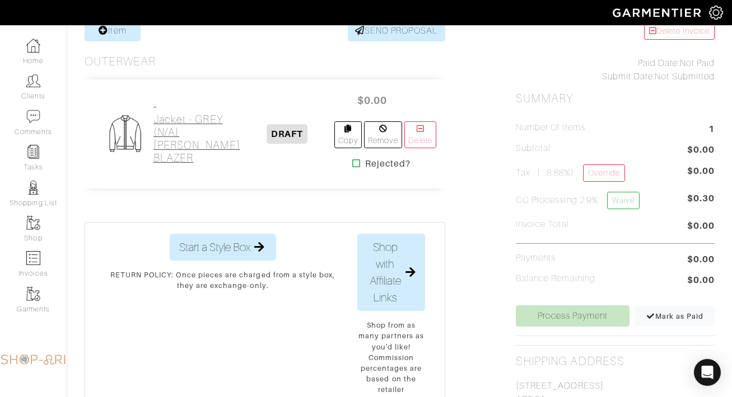
click at [190, 133] on h2 "Jacket - GREY (N/A) [PERSON_NAME] BLAZER" at bounding box center [196, 138] width 87 height 51
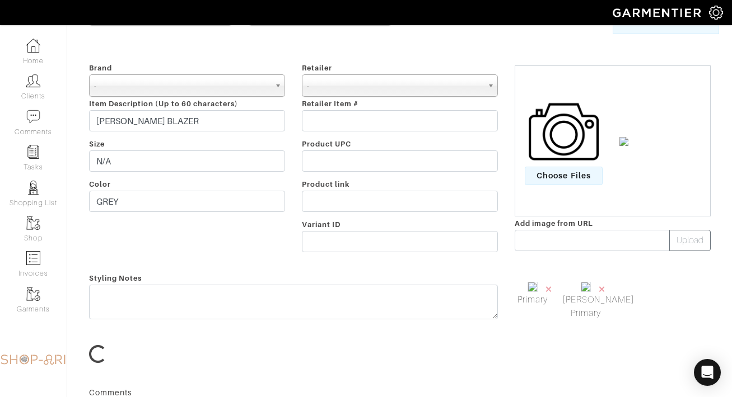
scroll to position [281, 0]
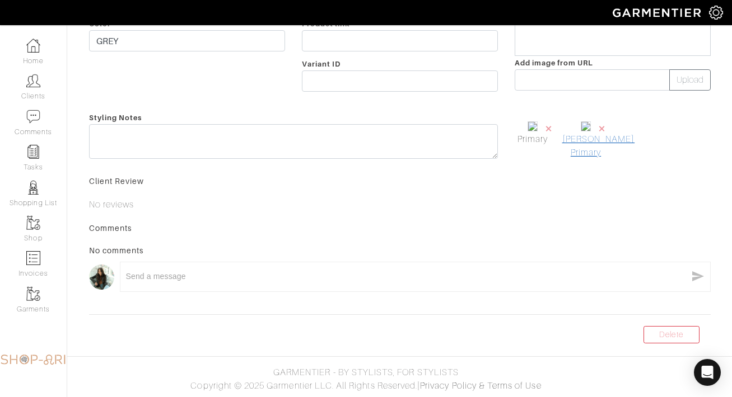
click at [578, 149] on link "[PERSON_NAME] Primary" at bounding box center [586, 146] width 48 height 27
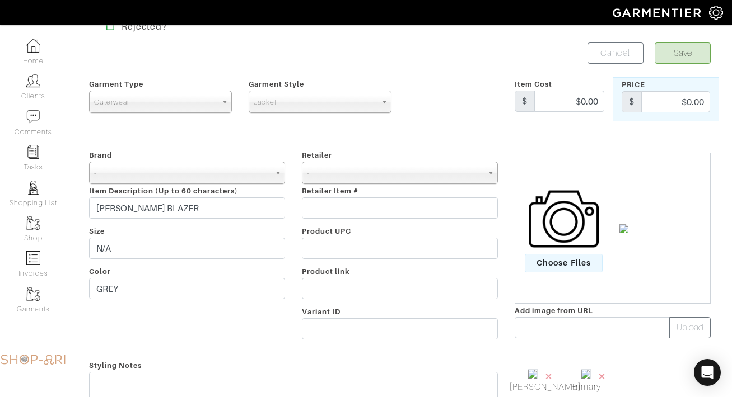
scroll to position [68, 0]
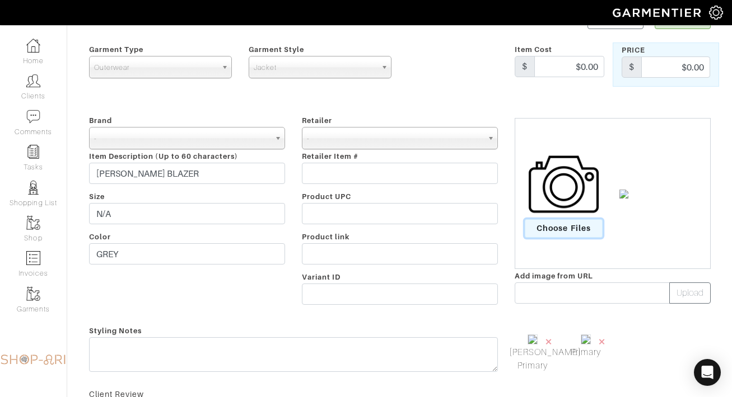
click at [568, 229] on span "Choose Files" at bounding box center [563, 228] width 78 height 18
click at [0, 0] on input "Choose Files" at bounding box center [0, 0] width 0 height 0
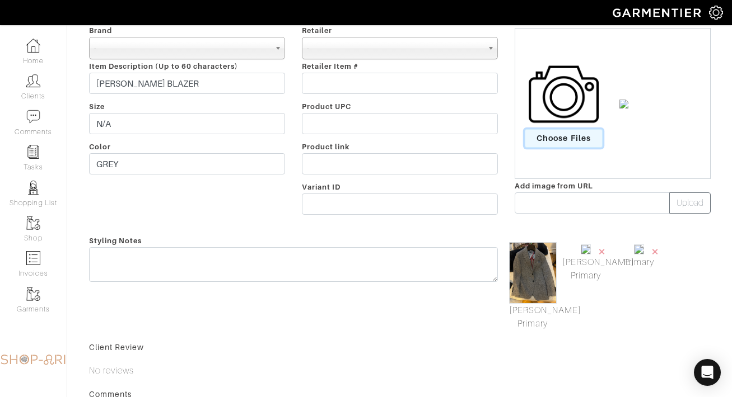
scroll to position [186, 0]
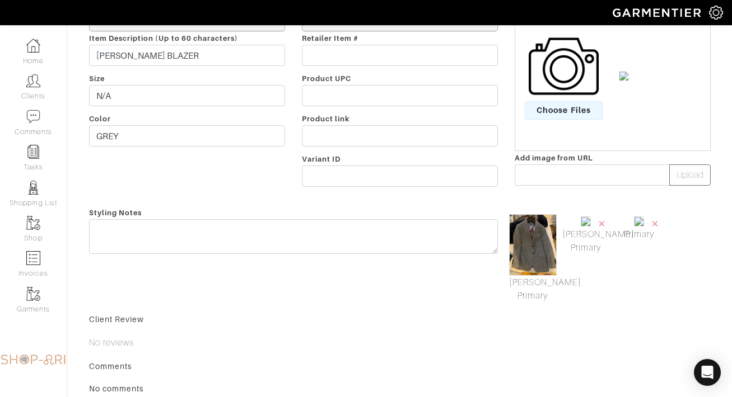
click at [538, 293] on link "[PERSON_NAME] Primary" at bounding box center [533, 289] width 48 height 27
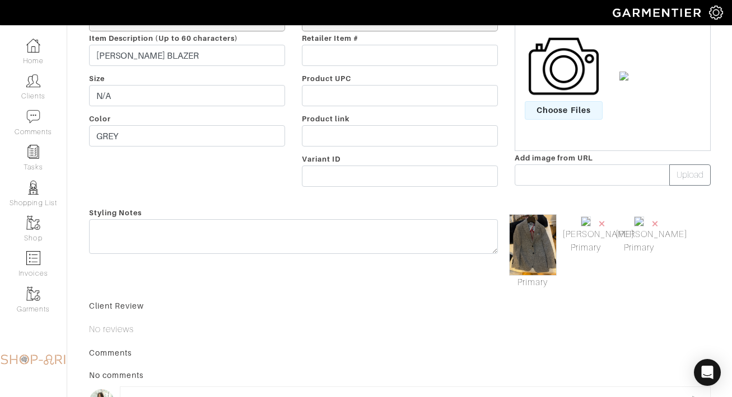
scroll to position [0, 0]
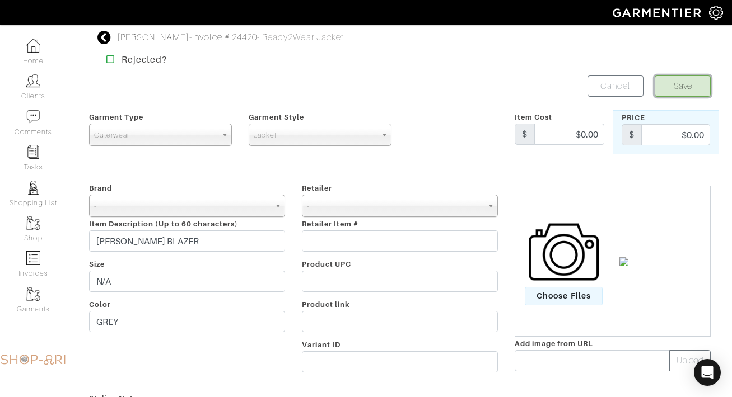
click at [692, 81] on button "Save" at bounding box center [682, 86] width 56 height 21
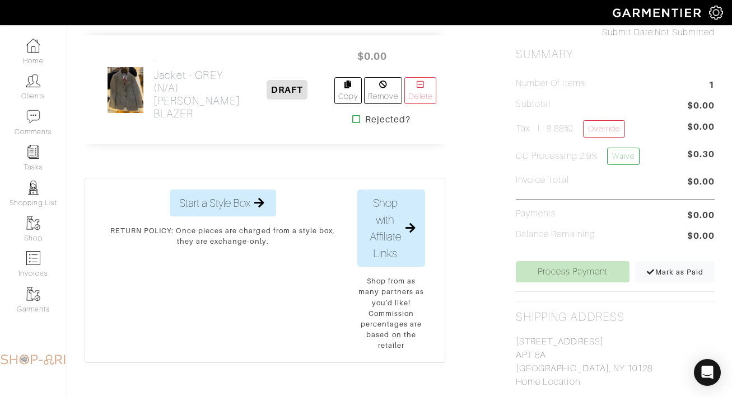
scroll to position [297, 0]
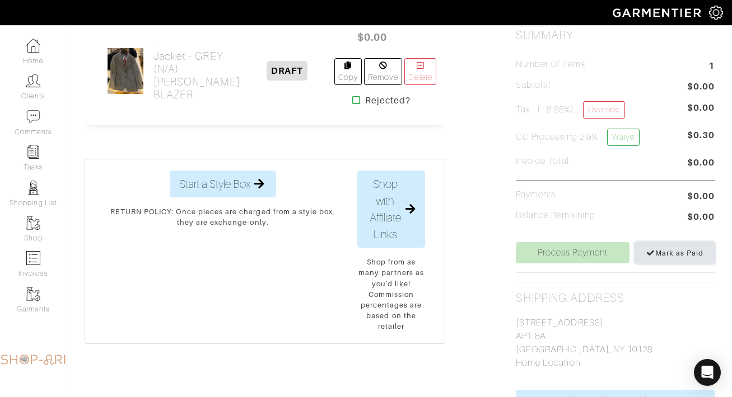
click at [664, 260] on link "Mark as Paid" at bounding box center [674, 252] width 79 height 21
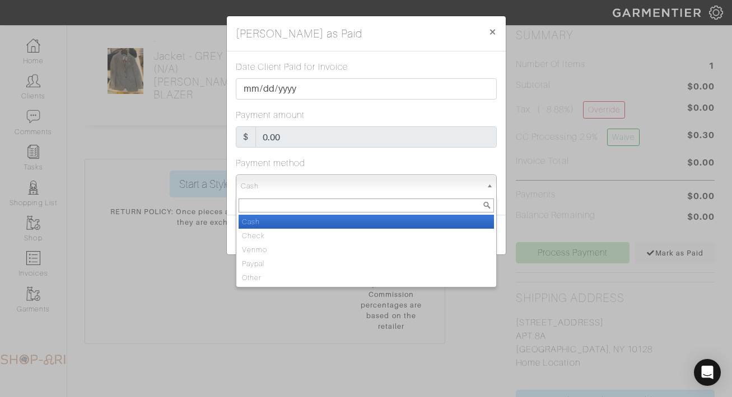
click at [374, 188] on span "Cash" at bounding box center [361, 186] width 241 height 22
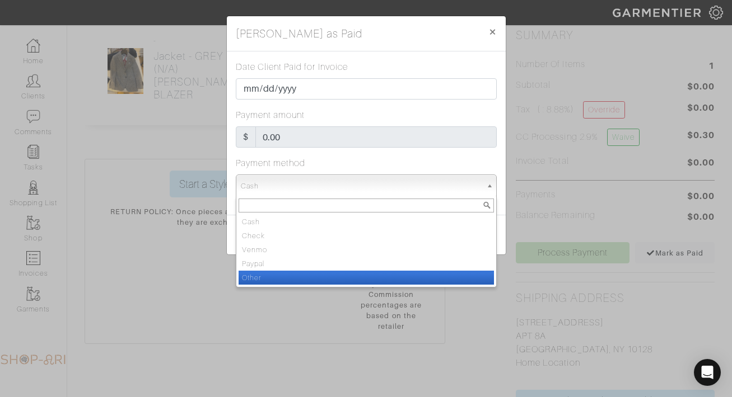
click at [350, 279] on li "Other" at bounding box center [365, 278] width 255 height 14
select select "Other"
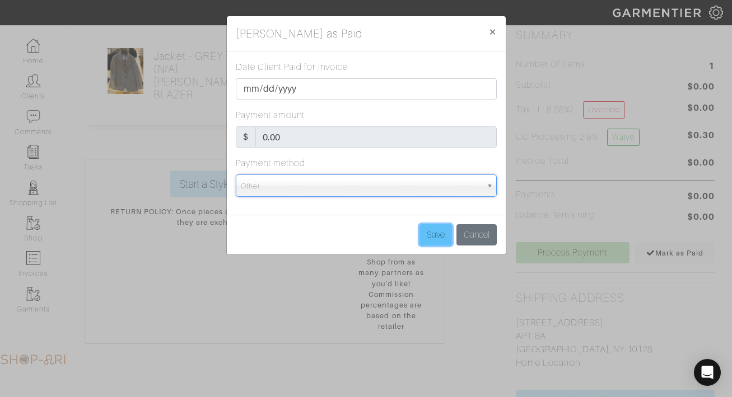
click at [423, 237] on input "Save" at bounding box center [435, 234] width 32 height 21
type input "Save"
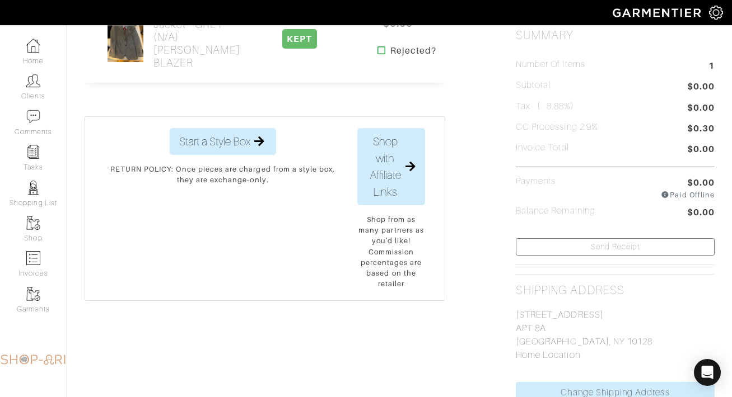
scroll to position [0, 0]
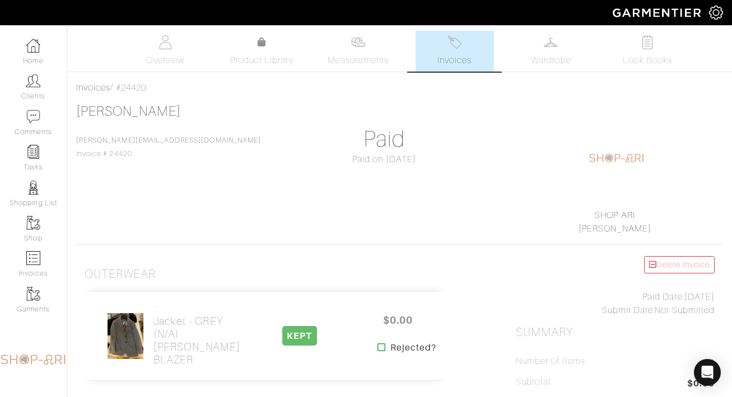
click at [477, 46] on link "Invoices" at bounding box center [454, 51] width 78 height 41
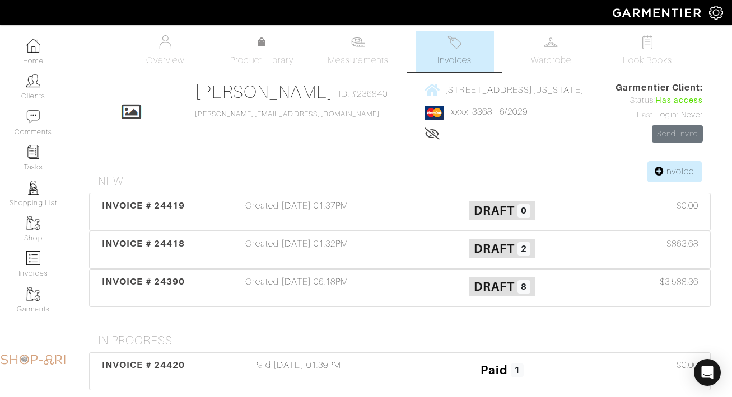
click at [460, 42] on img at bounding box center [454, 42] width 14 height 14
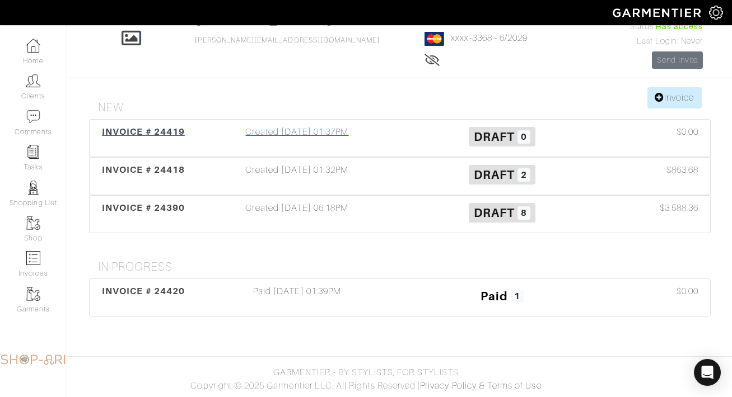
click at [556, 127] on h3 "Draft 0" at bounding box center [502, 135] width 188 height 21
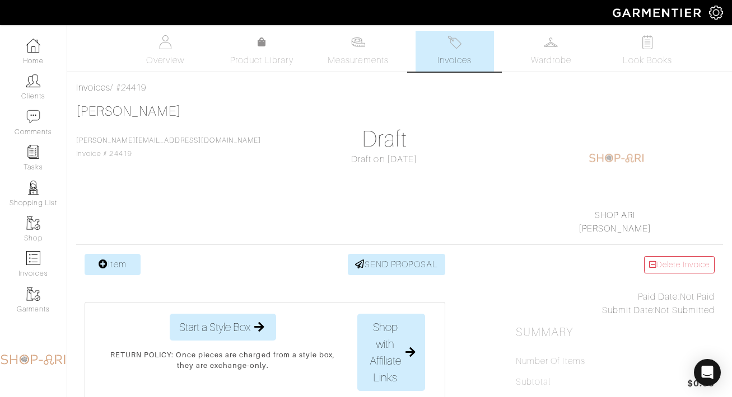
click at [455, 48] on img at bounding box center [454, 42] width 14 height 14
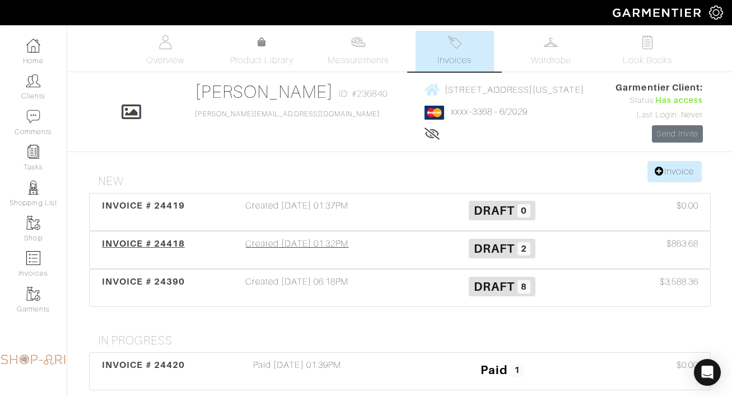
click at [388, 263] on div "INVOICE # 24418 Created [DATE] 01:32PM Draft 2 $863.68" at bounding box center [400, 250] width 620 height 37
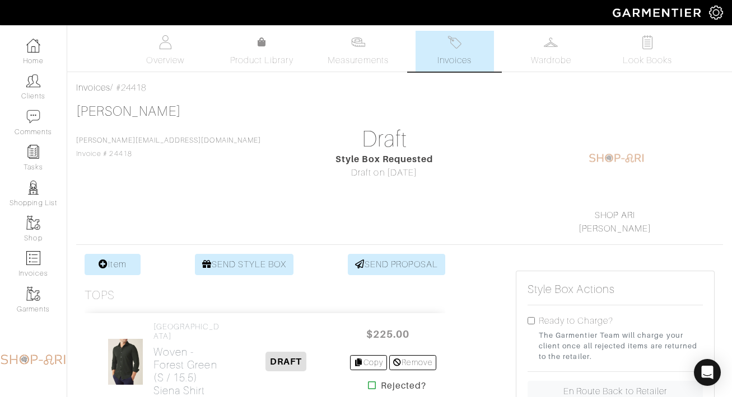
click at [443, 65] on span "Invoices" at bounding box center [454, 60] width 34 height 13
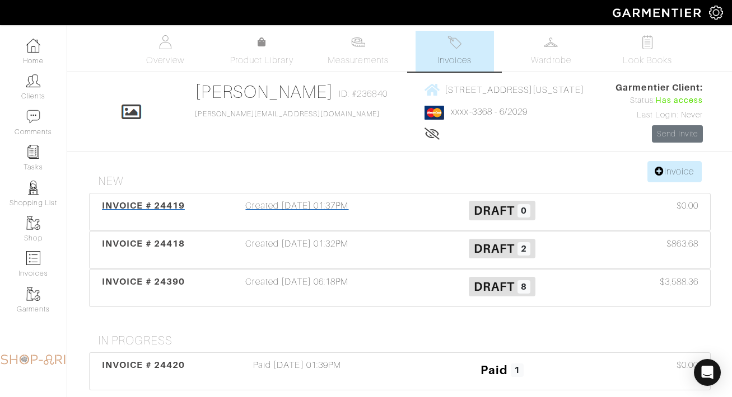
click at [386, 212] on div "Created [DATE] 01:37PM" at bounding box center [297, 212] width 205 height 26
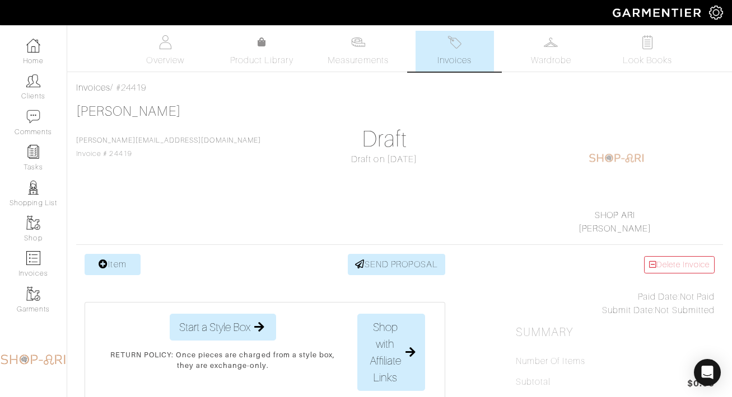
click at [433, 50] on link "Invoices" at bounding box center [454, 51] width 78 height 41
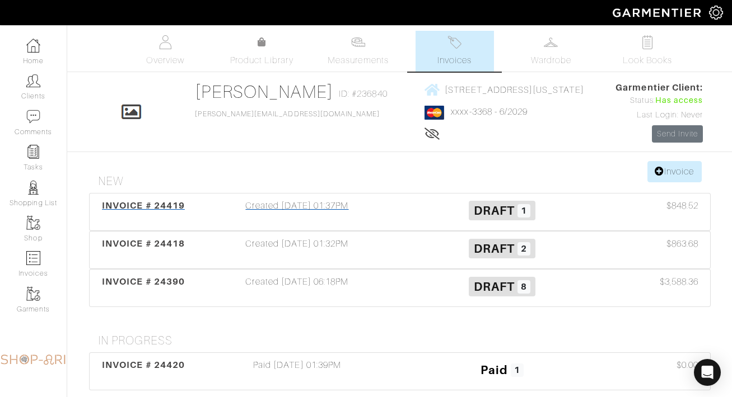
click at [358, 219] on div "Created [DATE] 01:37PM" at bounding box center [297, 212] width 205 height 26
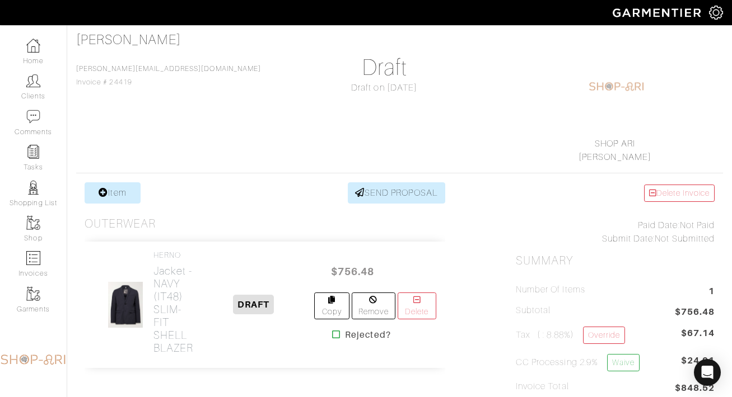
scroll to position [81, 0]
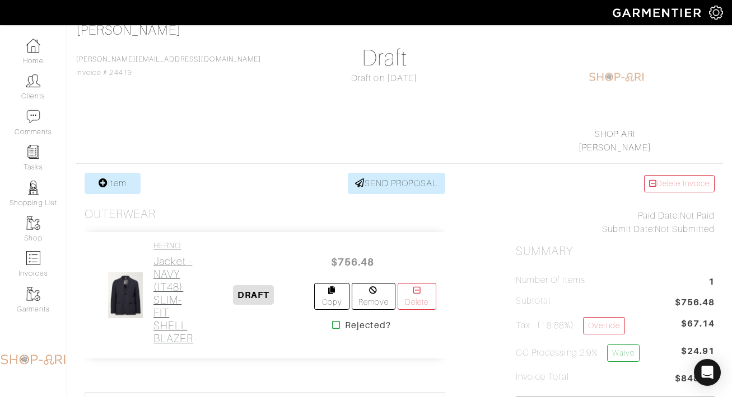
click at [154, 294] on h2 "Jacket - NAVY (IT48) SLIM-FIT SHELL BLAZER" at bounding box center [173, 300] width 40 height 90
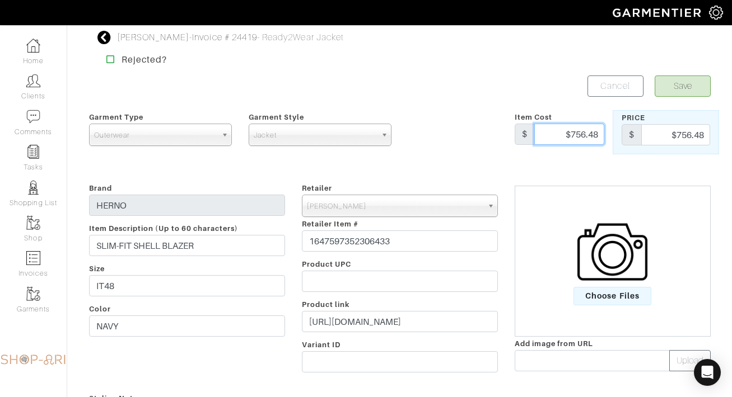
click at [599, 137] on input "$756.48" at bounding box center [569, 134] width 70 height 21
type input "$756.69"
click at [702, 133] on input "$756.48" at bounding box center [675, 134] width 69 height 21
type input "$756.69"
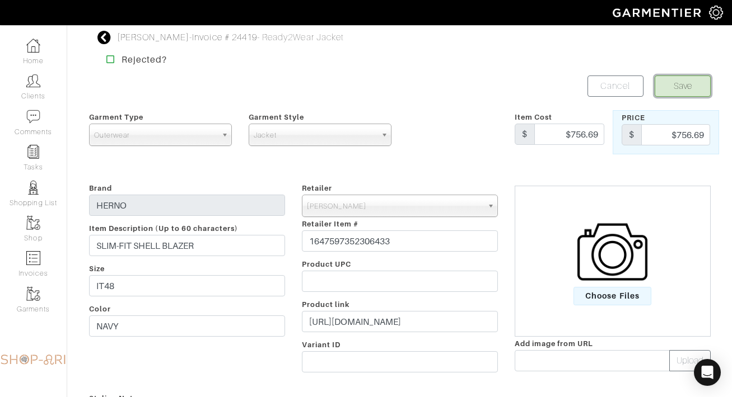
click at [666, 83] on button "Save" at bounding box center [682, 86] width 56 height 21
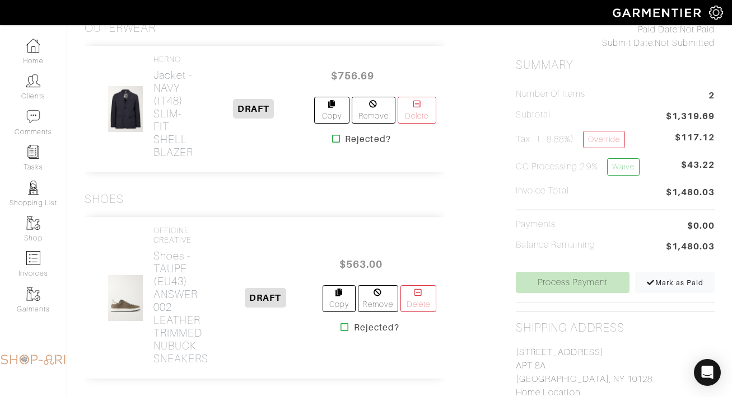
scroll to position [271, 0]
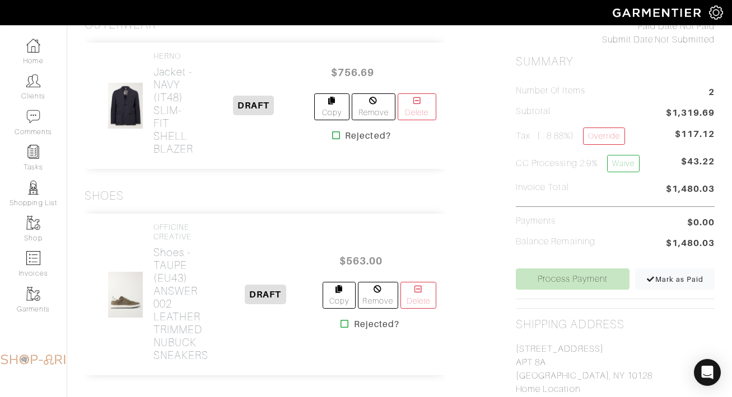
click at [152, 286] on div "OFFICINE CREATIVE Shoes - TAUPE (EU43) ANSWER 002 LEATHER TRIMMED NUBUCK SNEAKE…" at bounding box center [154, 295] width 123 height 144
click at [166, 287] on h2 "Shoes - TAUPE (EU43) ANSWER 002 LEATHER TRIMMED NUBUCK SNEAKERS" at bounding box center [180, 304] width 55 height 116
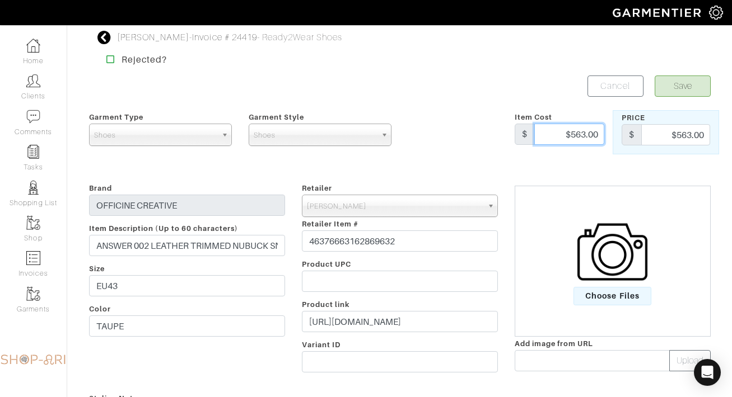
click at [596, 133] on input "$563.00" at bounding box center [569, 134] width 70 height 21
type input "$587.93"
click at [678, 137] on input "$563.00" at bounding box center [675, 134] width 69 height 21
type input "587.93"
click at [664, 85] on button "Save" at bounding box center [682, 86] width 56 height 21
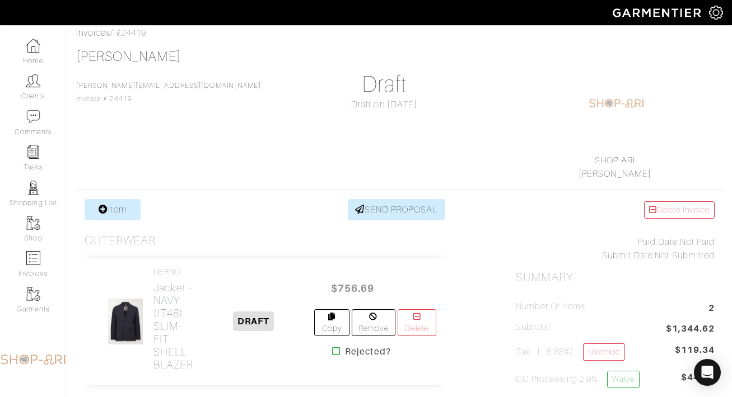
scroll to position [143, 0]
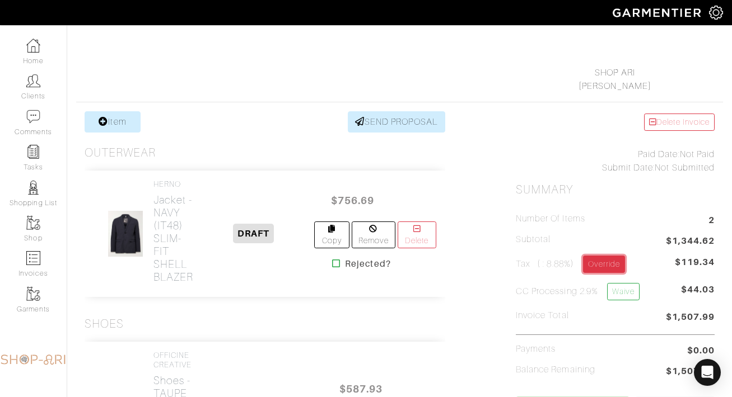
click at [603, 268] on link "Override" at bounding box center [604, 264] width 42 height 17
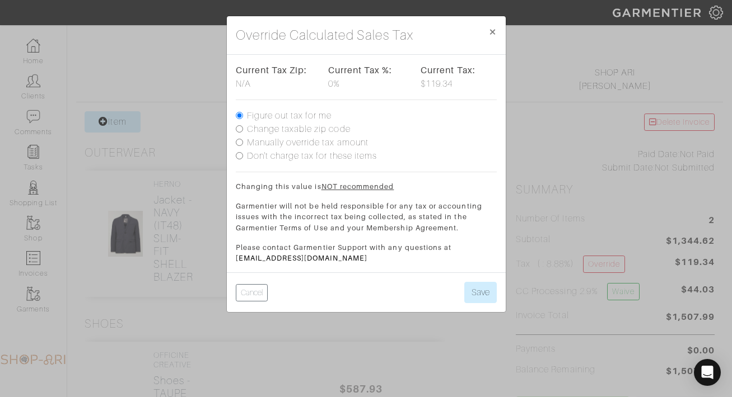
click at [321, 156] on label "Don't charge tax for these items" at bounding box center [312, 155] width 130 height 13
click at [243, 156] on input "Don't charge tax for these items" at bounding box center [239, 155] width 7 height 7
radio input "true"
click at [473, 301] on button "Save" at bounding box center [480, 292] width 32 height 21
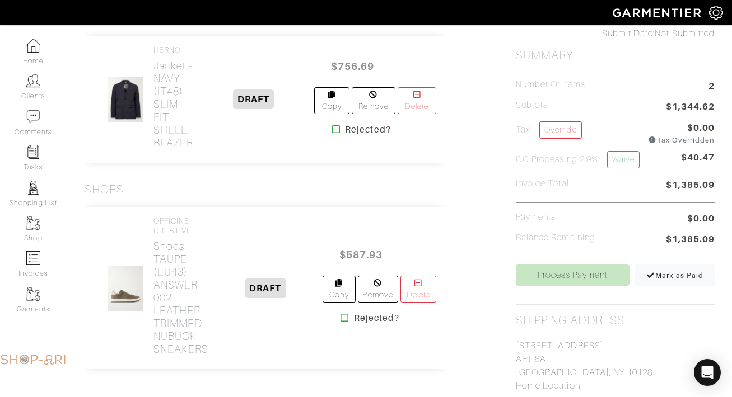
scroll to position [302, 0]
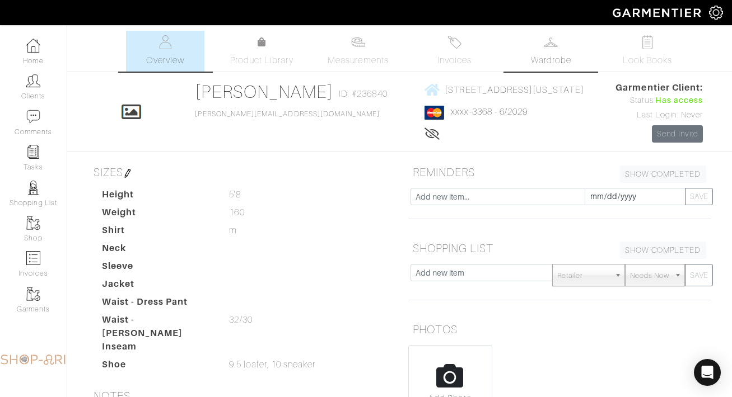
click at [528, 44] on link "Wardrobe" at bounding box center [551, 51] width 78 height 41
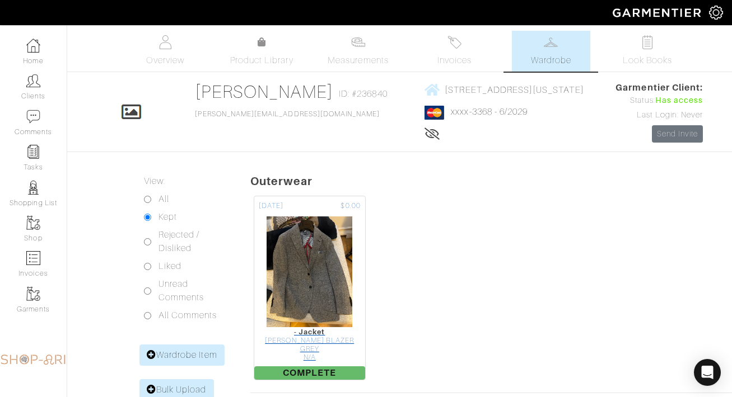
click at [301, 290] on img at bounding box center [309, 272] width 87 height 112
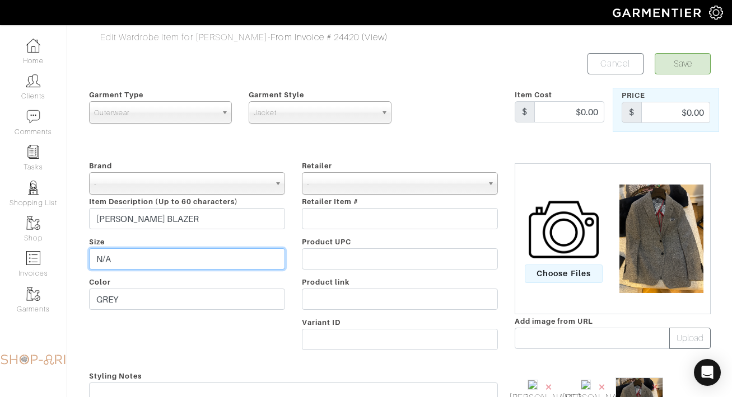
drag, startPoint x: 131, startPoint y: 255, endPoint x: 72, endPoint y: 254, distance: 58.8
click at [72, 254] on div "Edit Wardrobe Item for Mikhail Yakhnis - From Invoice # 24420 (View) Save Cance…" at bounding box center [366, 331] width 732 height 601
type input "38"
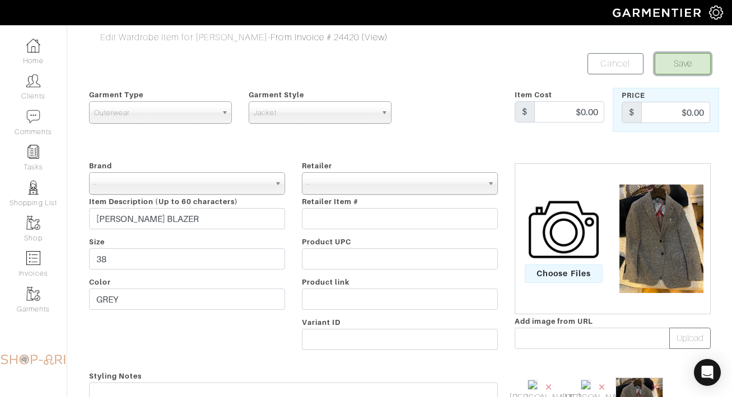
click at [665, 68] on button "Save" at bounding box center [682, 63] width 56 height 21
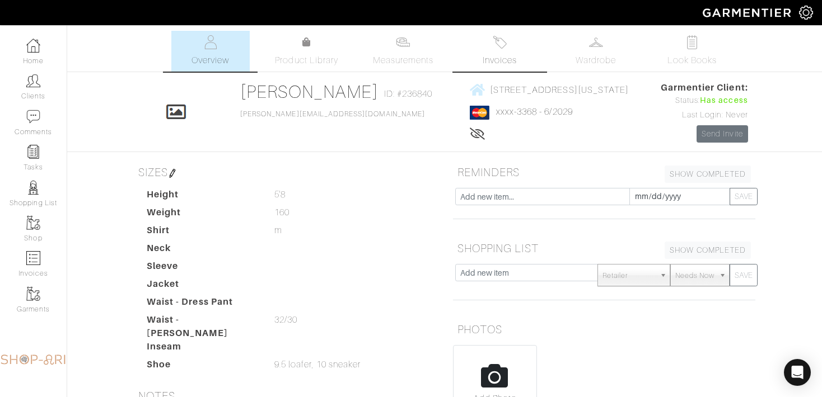
click at [499, 50] on link "Invoices" at bounding box center [499, 51] width 78 height 41
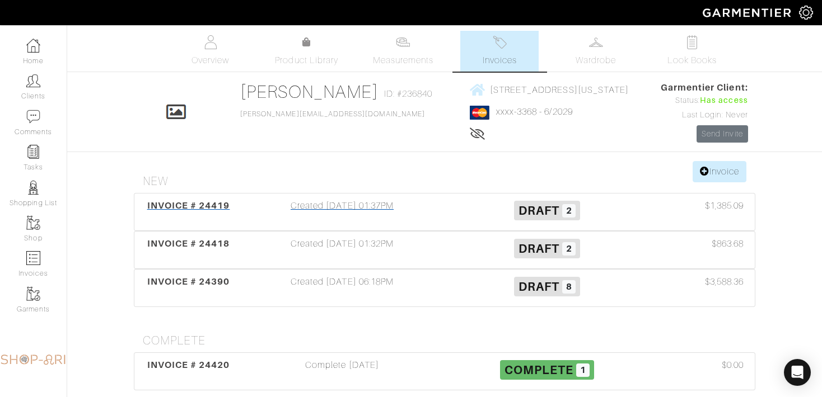
click at [388, 223] on div "Created [DATE] 01:37PM" at bounding box center [342, 212] width 205 height 26
